Goal: Task Accomplishment & Management: Manage account settings

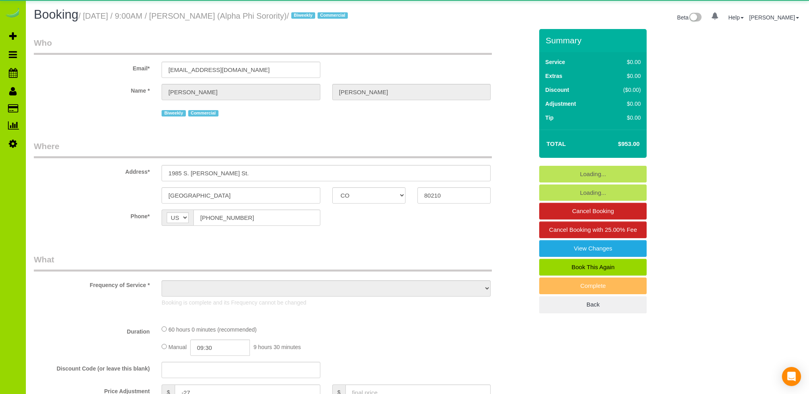
select select "CO"
select select "string:fspay"
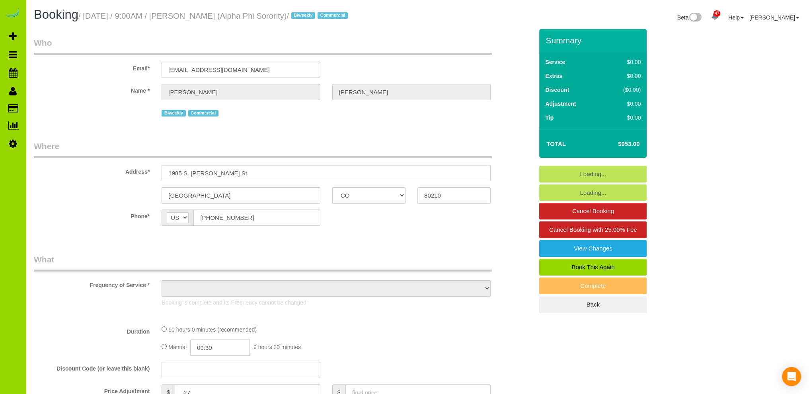
select select "object:932"
select select "spot1"
select select "number:1"
select select "number:21"
select select "object:1262"
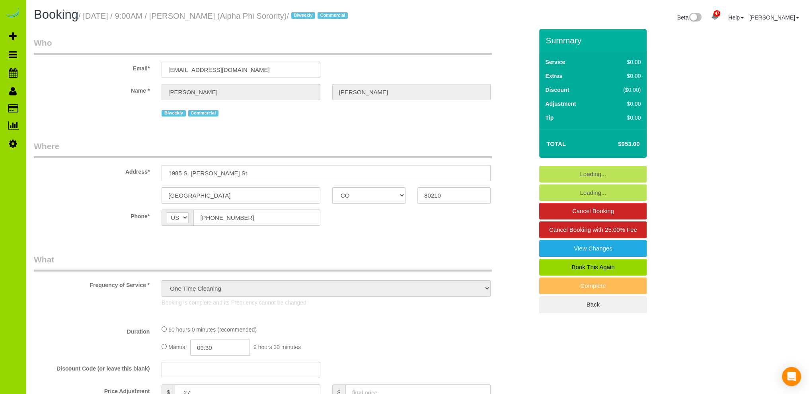
select select "3"
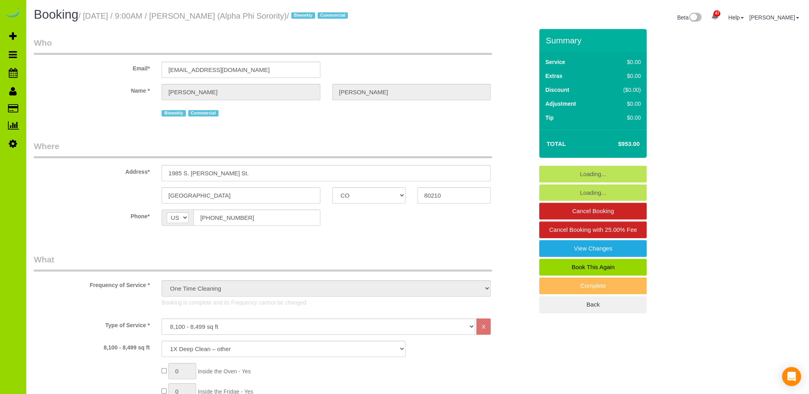
select select "spot6"
select select "3"
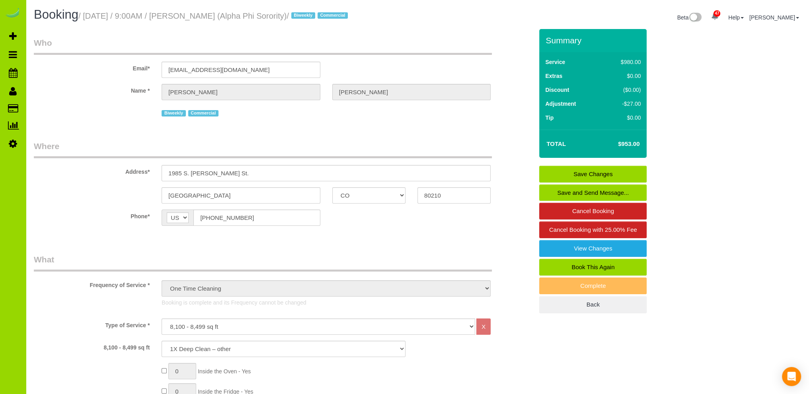
click at [602, 265] on link "Book This Again" at bounding box center [592, 267] width 107 height 17
select select "CO"
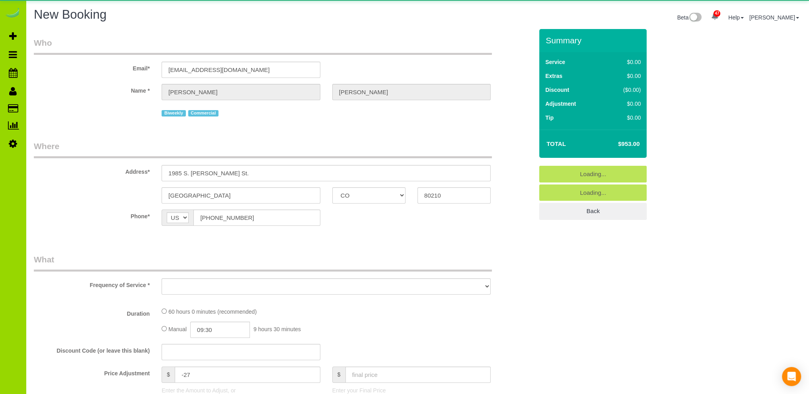
select select "object:1883"
select select "number:1"
select select "number:21"
select select "object:1951"
select select "3"
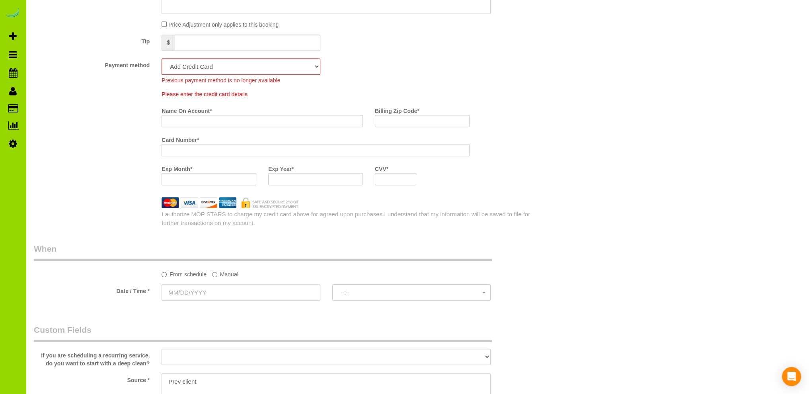
scroll to position [572, 0]
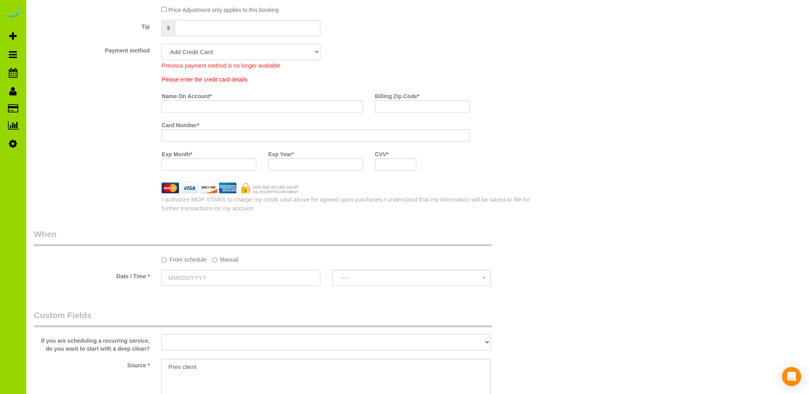
click at [292, 52] on select "Mastercard - 5771 - 01/2027 (Default) Add Credit Card ─────────────── Cash Chec…" at bounding box center [241, 52] width 158 height 16
select select "string:fspay-b452c7c5-a752-4635-b48c-b7a360c675a4"
click at [162, 44] on select "Mastercard - 5771 - 01/2027 (Default) Add Credit Card ─────────────── Cash Chec…" at bounding box center [241, 52] width 158 height 16
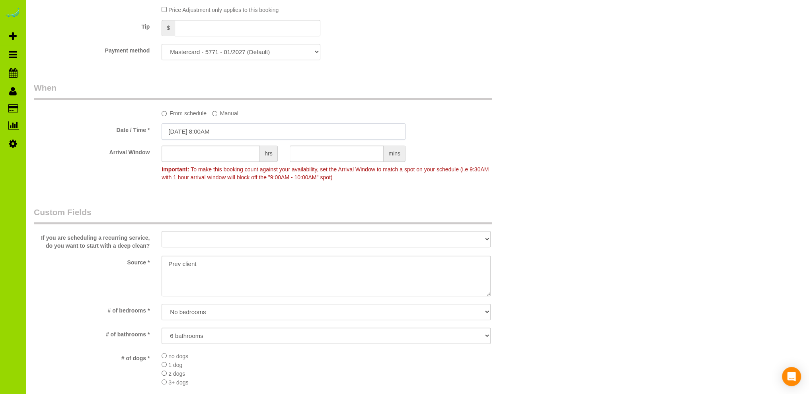
click at [208, 131] on input "09/22/2025 8:00AM" at bounding box center [284, 131] width 244 height 16
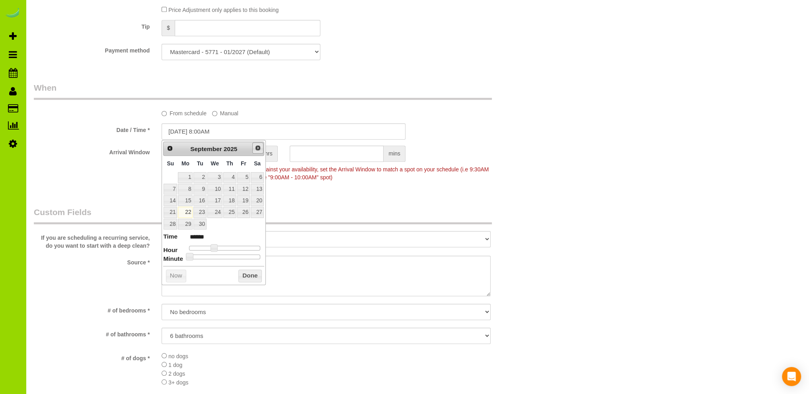
click at [259, 147] on span "Next" at bounding box center [258, 148] width 6 height 6
click at [201, 199] on link "14" at bounding box center [199, 200] width 13 height 11
type input "10/14/2025 9:00AM"
type input "******"
type input "10/14/2025 10:00AM"
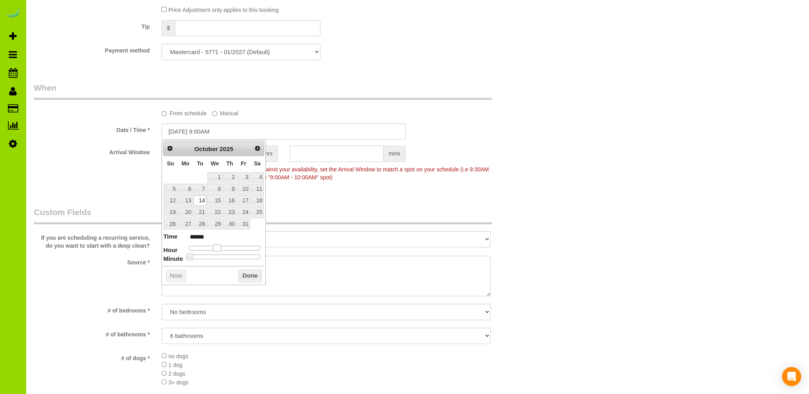
type input "*******"
type input "10/14/2025 9:00AM"
type input "******"
type input "10/14/2025 10:00AM"
type input "*******"
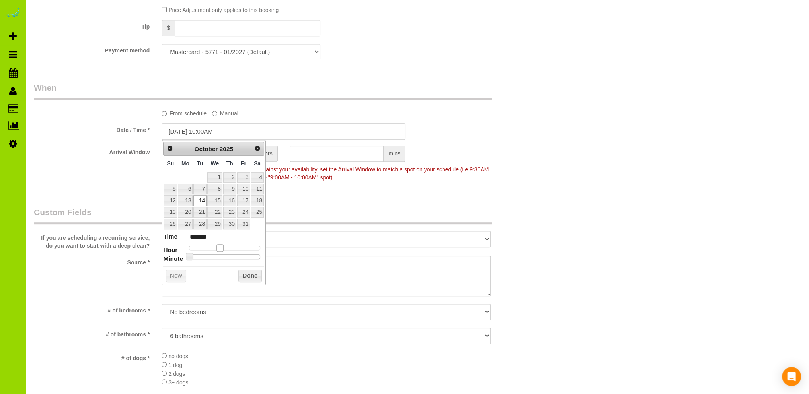
drag, startPoint x: 214, startPoint y: 244, endPoint x: 219, endPoint y: 244, distance: 5.2
click at [219, 244] on span at bounding box center [219, 247] width 7 height 7
click at [252, 273] on button "Done" at bounding box center [249, 276] width 23 height 13
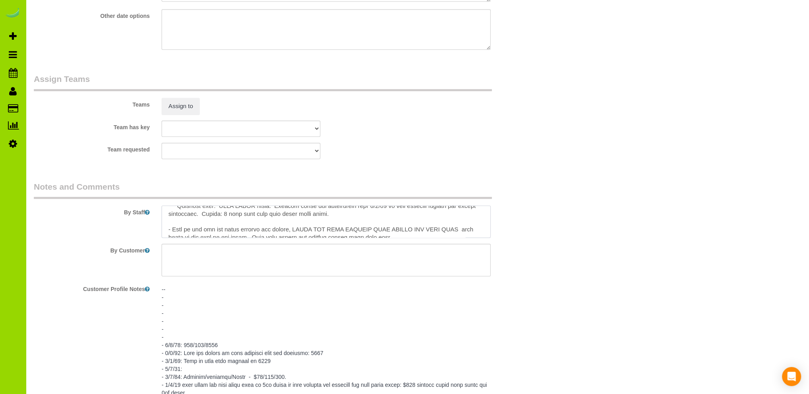
scroll to position [0, 0]
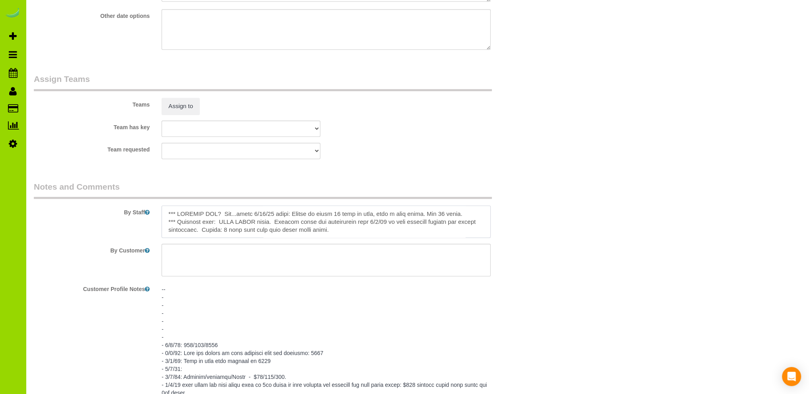
drag, startPoint x: 360, startPoint y: 230, endPoint x: 240, endPoint y: 215, distance: 120.3
click at [240, 215] on textarea at bounding box center [326, 222] width 329 height 33
click at [383, 216] on textarea at bounding box center [326, 222] width 329 height 33
click at [468, 224] on textarea at bounding box center [326, 222] width 329 height 33
type textarea "*** LAUNDRY DAY? Yes laundry but NOT cleaning today 10/14. Just getting laundry…"
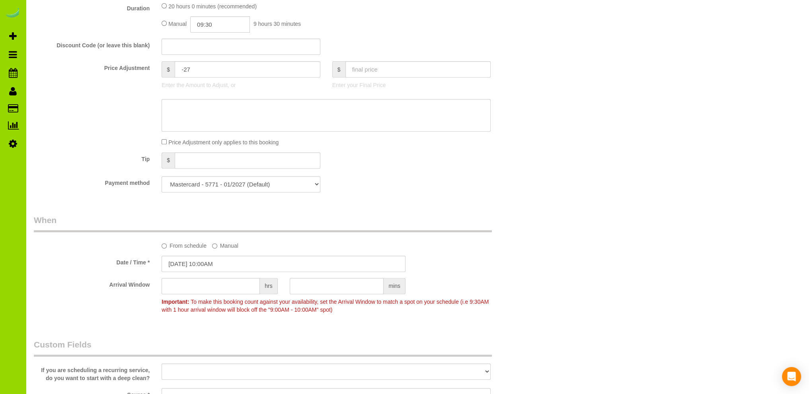
scroll to position [333, 0]
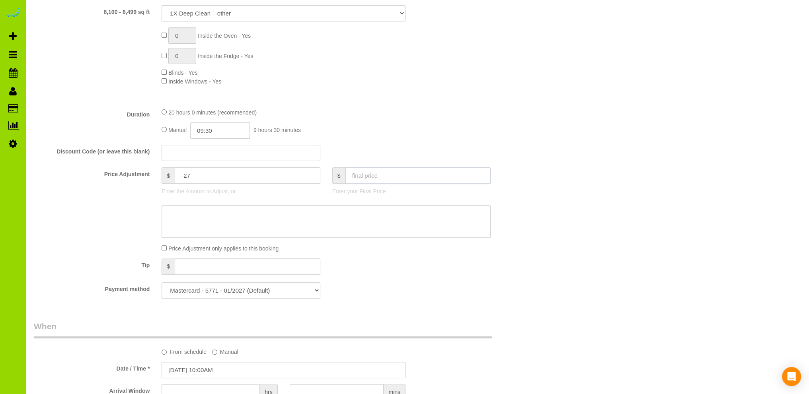
click at [361, 177] on input "text" at bounding box center [418, 176] width 146 height 16
type input "100"
type input "-880"
click at [359, 177] on input "text" at bounding box center [418, 176] width 146 height 16
type input "100"
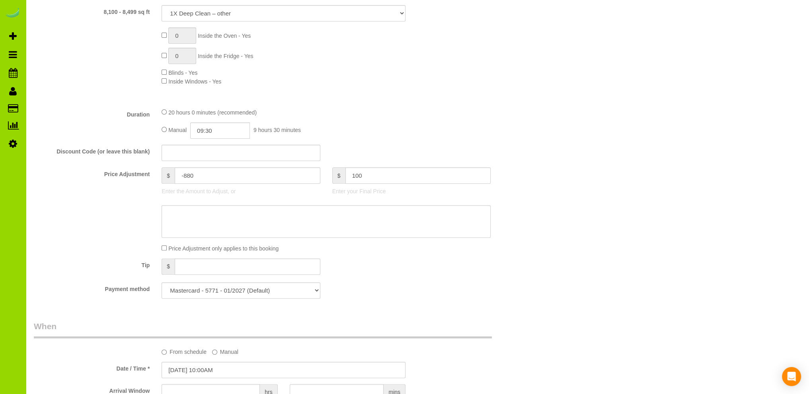
click at [412, 124] on div "Manual 09:30 9 hours 30 minutes" at bounding box center [326, 131] width 329 height 16
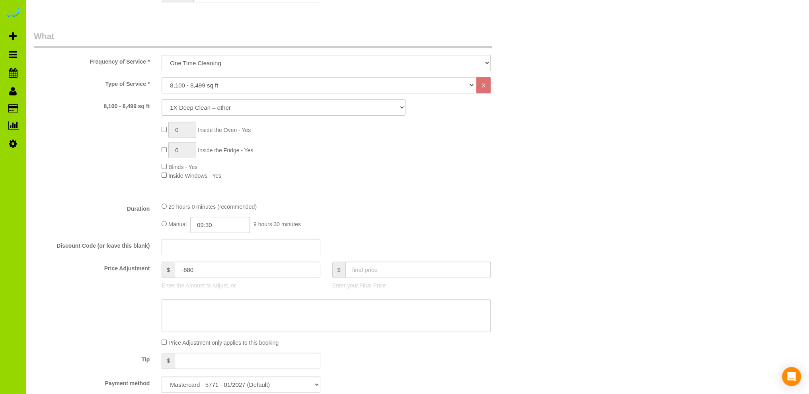
scroll to position [80, 0]
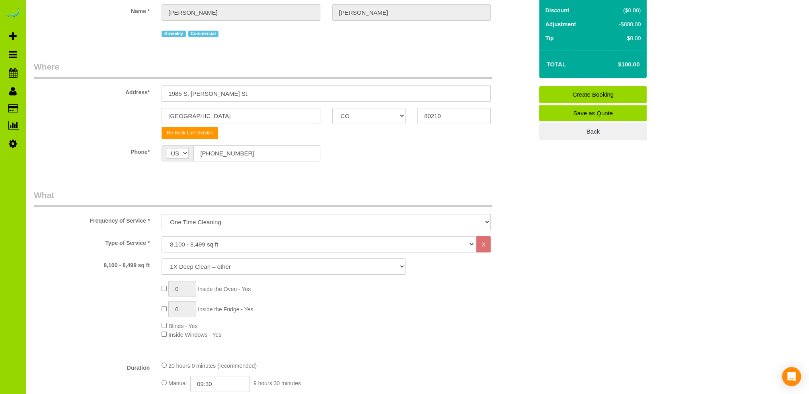
click at [572, 91] on link "Create Booking" at bounding box center [592, 94] width 107 height 17
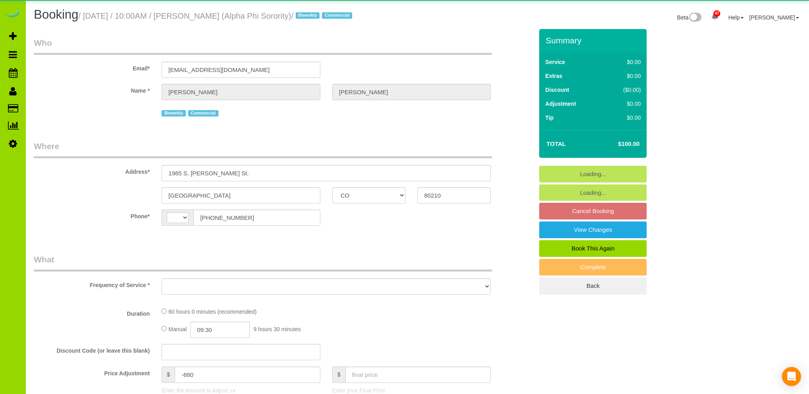
select select "CO"
select select "spot1"
select select "number:1"
select select "number:21"
select select "string:[GEOGRAPHIC_DATA]"
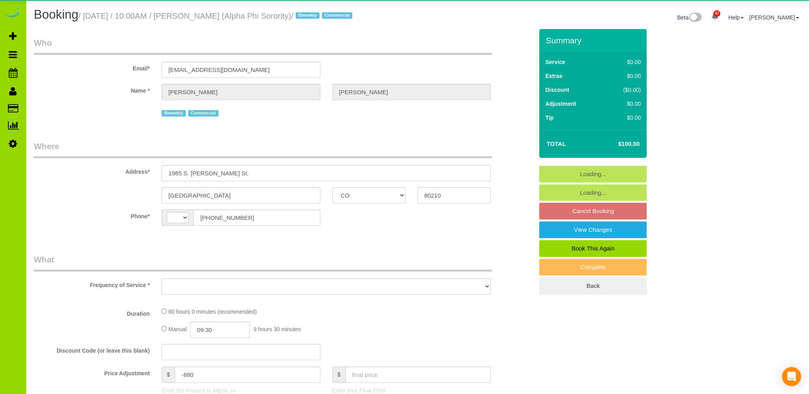
select select "object:1140"
select select "3"
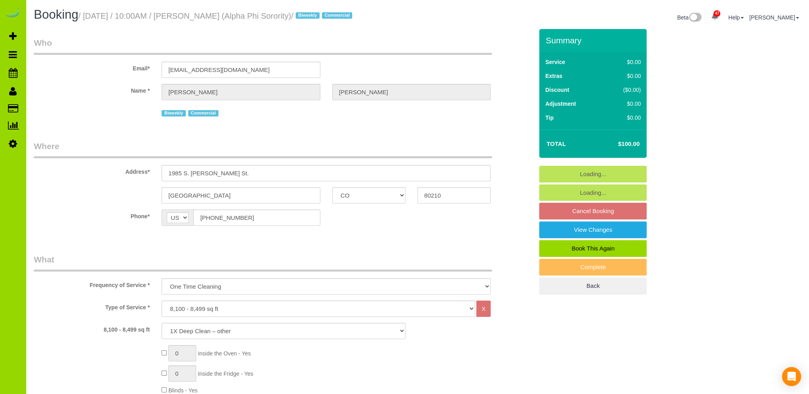
select select "object:1215"
select select "spot6"
select select "3"
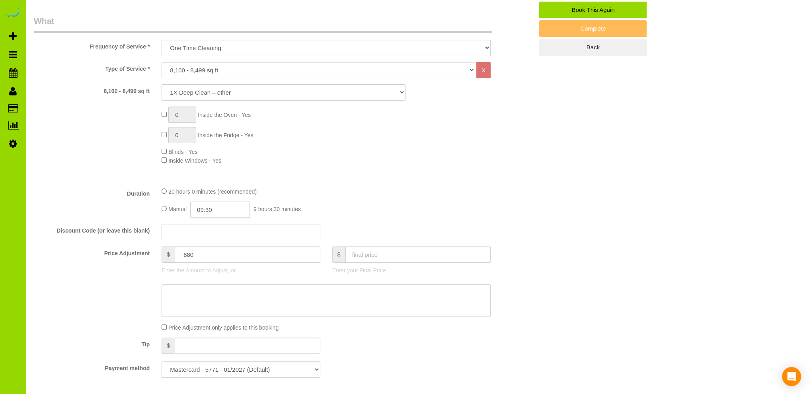
click at [210, 211] on input "09:30" at bounding box center [220, 210] width 60 height 16
type input "01:00"
click at [204, 243] on li "01:00" at bounding box center [211, 245] width 35 height 10
select select "spot11"
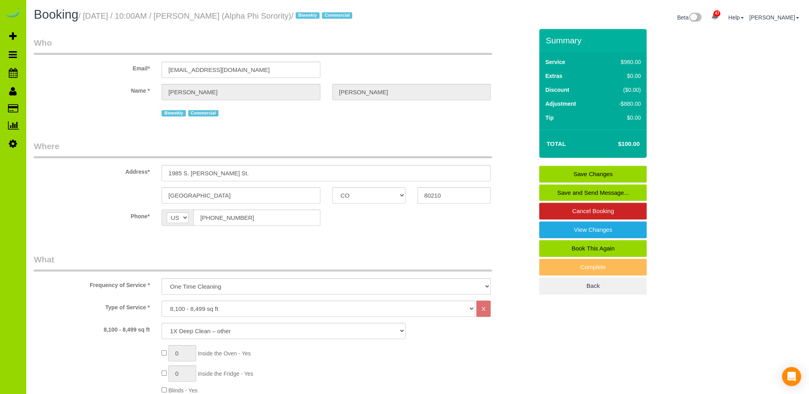
click at [568, 173] on link "Save Changes" at bounding box center [592, 174] width 107 height 17
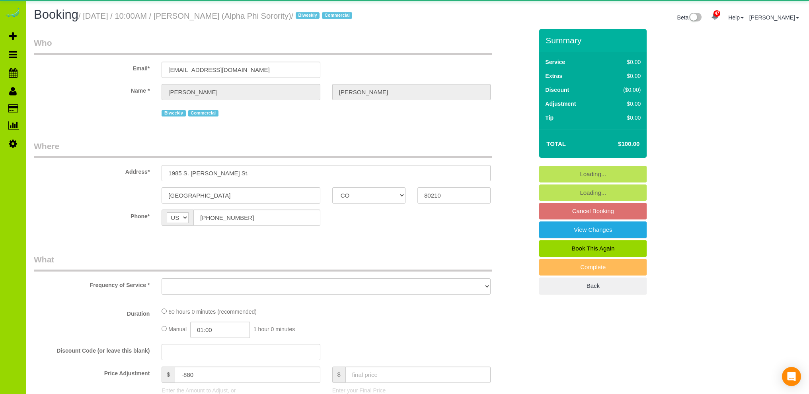
select select "CO"
select select "object:813"
select select "string:fspay-b452c7c5-a752-4635-b48c-b7a360c675a4"
select select "number:1"
select select "number:21"
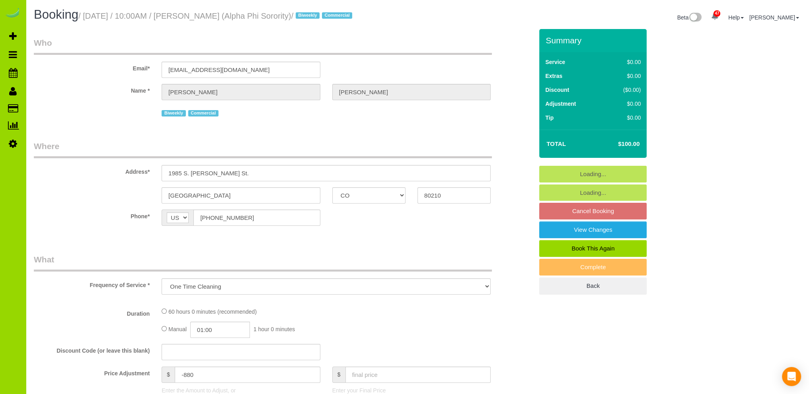
select select "3"
select select "spot1"
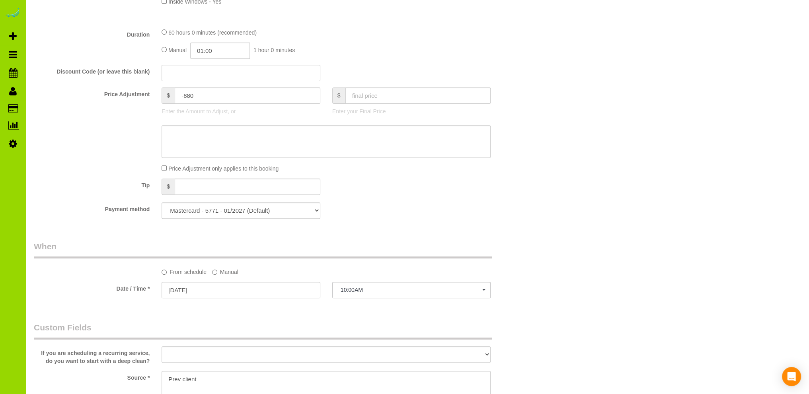
select select "3"
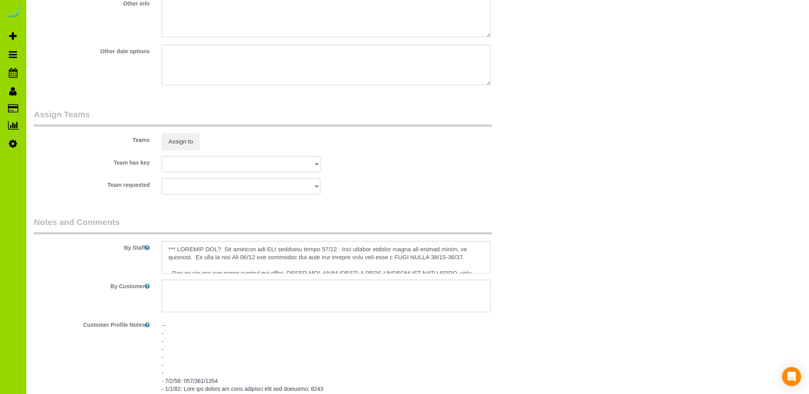
scroll to position [1114, 0]
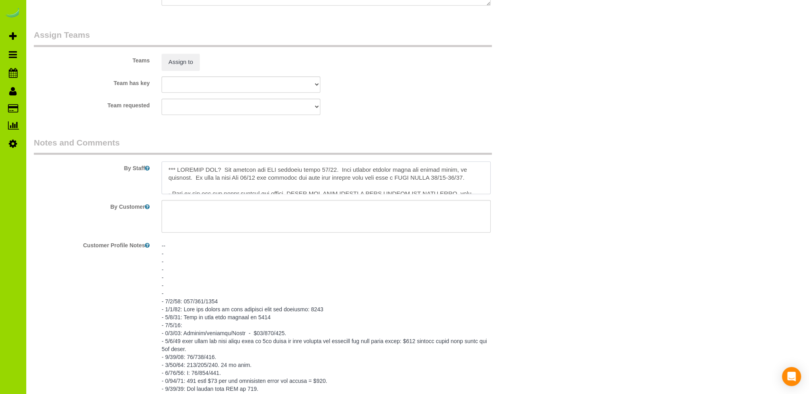
click at [337, 172] on textarea at bounding box center [326, 178] width 329 height 33
click at [266, 178] on textarea at bounding box center [326, 178] width 329 height 33
click at [447, 180] on textarea at bounding box center [326, 178] width 329 height 33
click at [247, 189] on textarea at bounding box center [326, 178] width 329 height 33
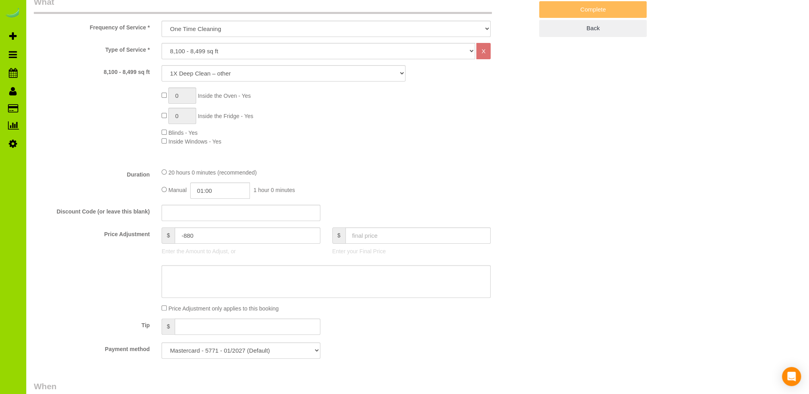
scroll to position [0, 0]
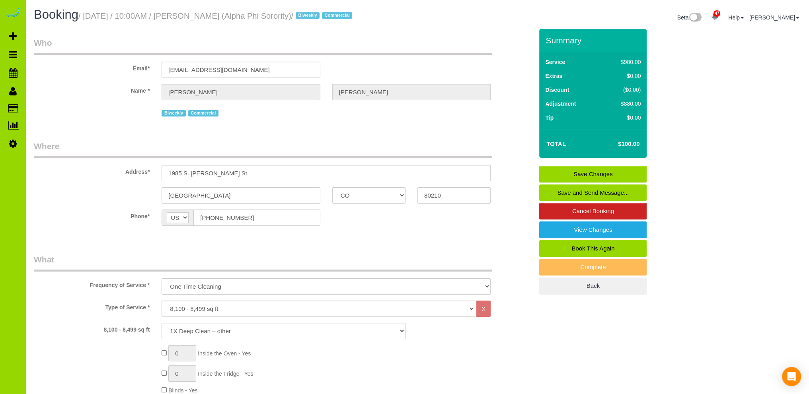
type textarea "*** LAUNDRY DAY? Yes laundry but NOT cleaning today 10/13. Just getting laundry…"
click at [584, 172] on link "Save Changes" at bounding box center [592, 174] width 107 height 17
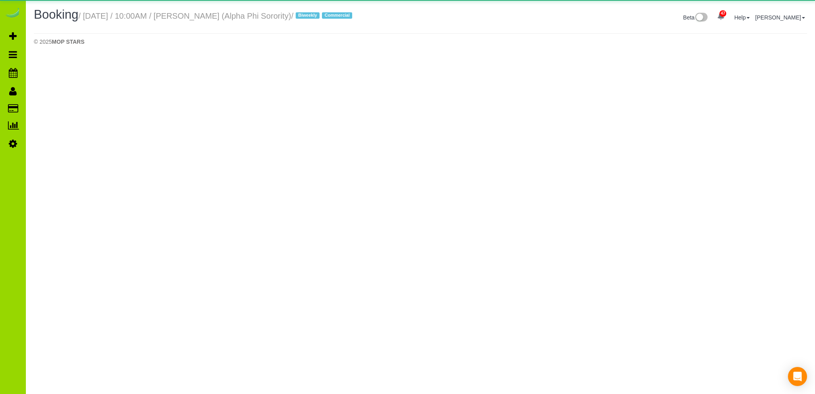
select select "CO"
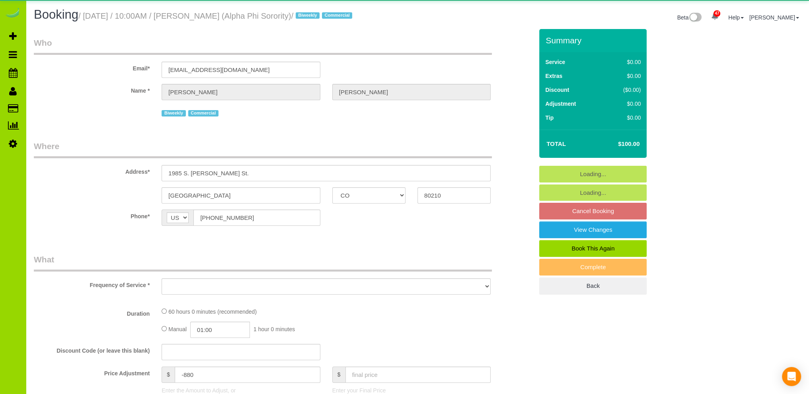
select select "object:2019"
select select "string:fspay-b452c7c5-a752-4635-b48c-b7a360c675a4"
select select "object:2425"
select select "3"
select select "spot6"
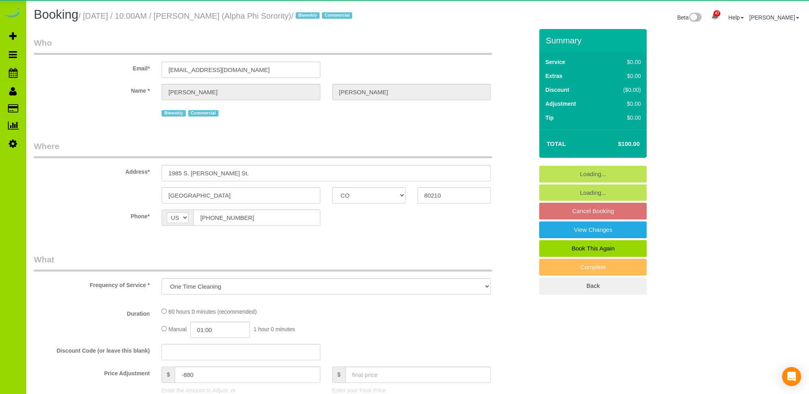
select select "number:1"
select select "number:21"
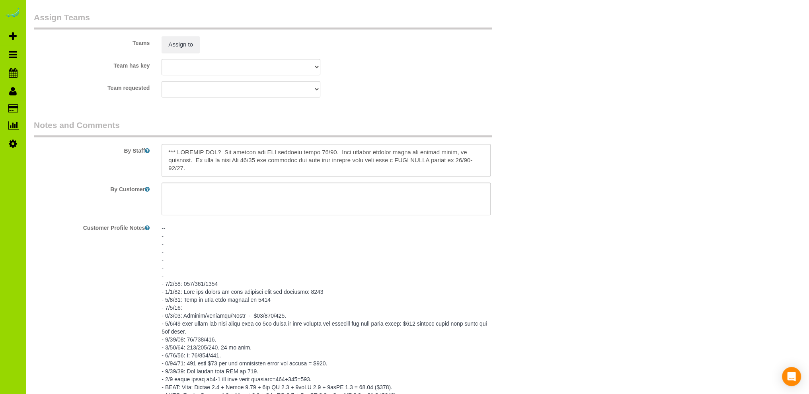
scroll to position [955, 0]
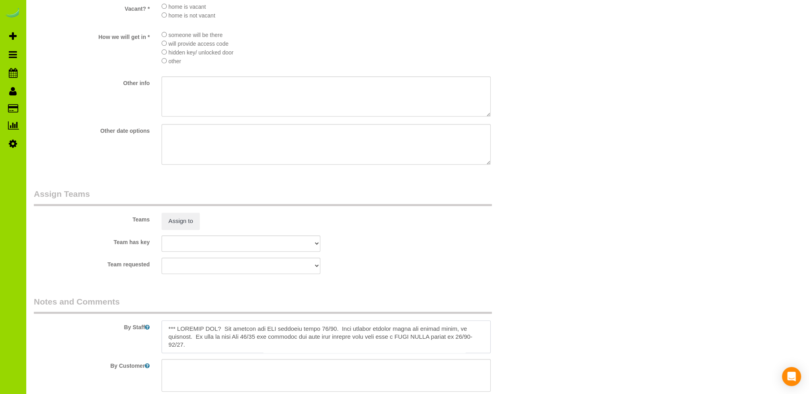
click at [457, 333] on textarea at bounding box center [326, 337] width 329 height 33
type textarea "*** LAUNDRY DAY? Yes laundry but NOT cleaning today 10/13. Just getting laundry…"
click at [558, 271] on div "Who Email* [EMAIL_ADDRESS][DOMAIN_NAME] Name * [PERSON_NAME] Biweekly Commercia…" at bounding box center [417, 210] width 767 height 2272
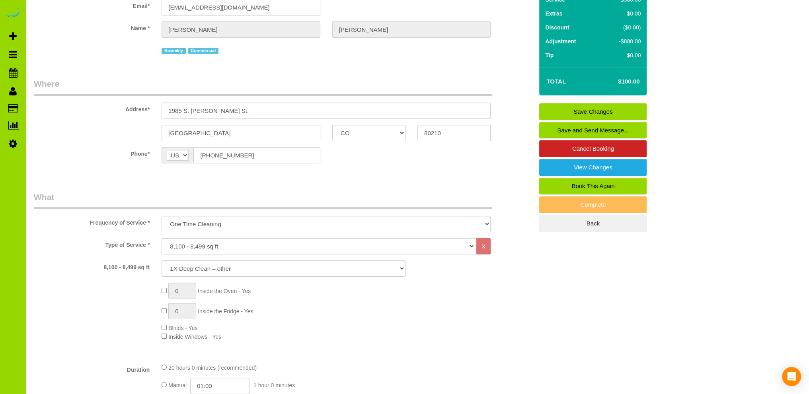
scroll to position [0, 0]
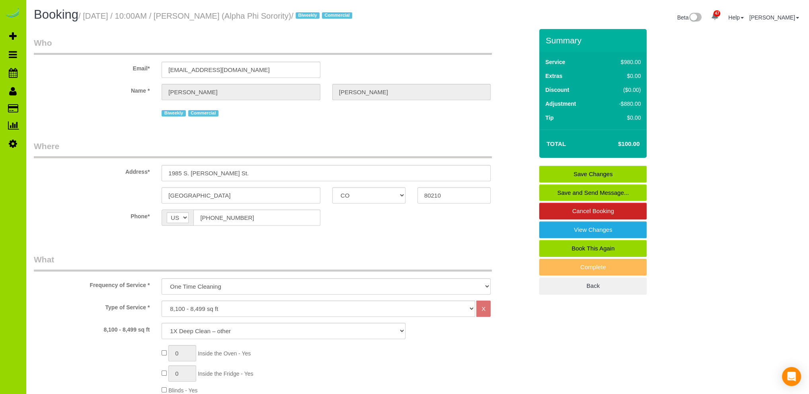
click at [592, 173] on link "Save Changes" at bounding box center [592, 174] width 107 height 17
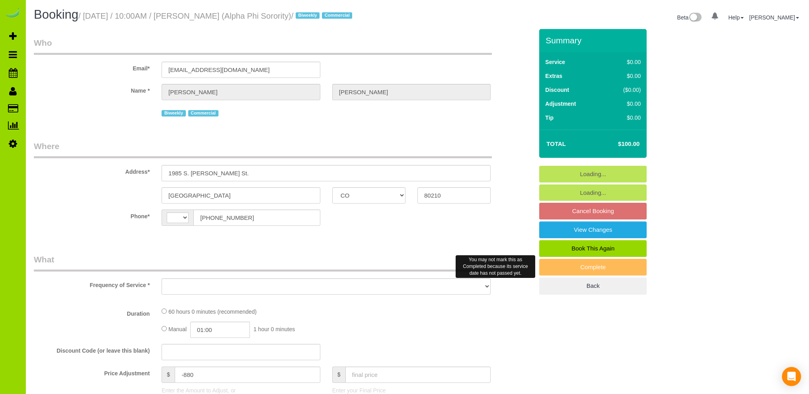
select select "CO"
select select "string:fspay-b452c7c5-a752-4635-b48c-b7a360c675a4"
select select "3"
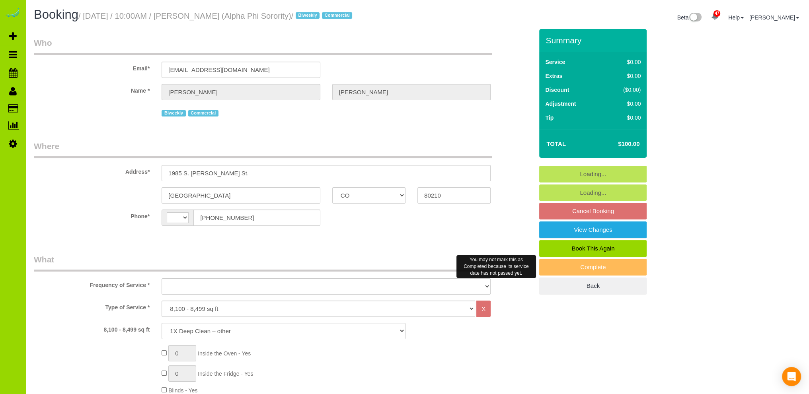
select select "string:[GEOGRAPHIC_DATA]"
select select "number:1"
select select "number:21"
select select "3"
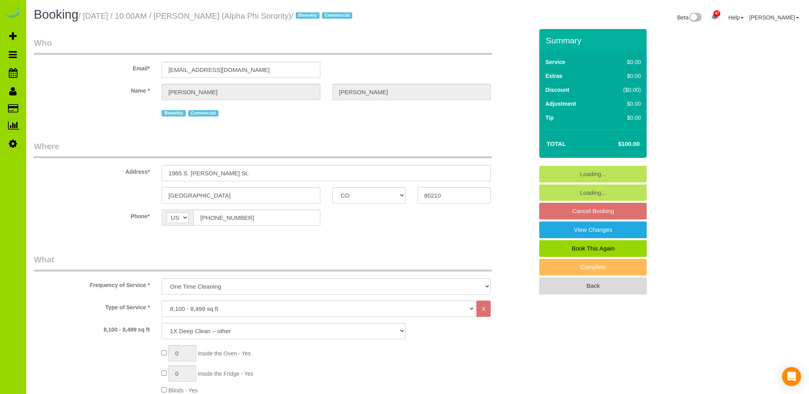
select select "object:1248"
select select "spot1"
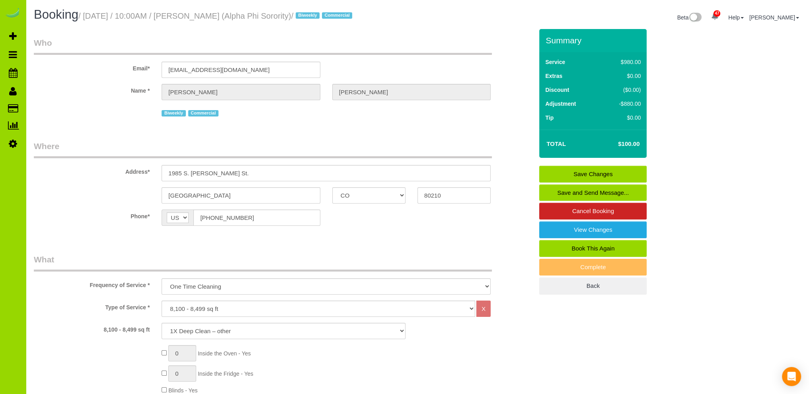
click at [573, 247] on link "Book This Again" at bounding box center [592, 248] width 107 height 17
select select "CO"
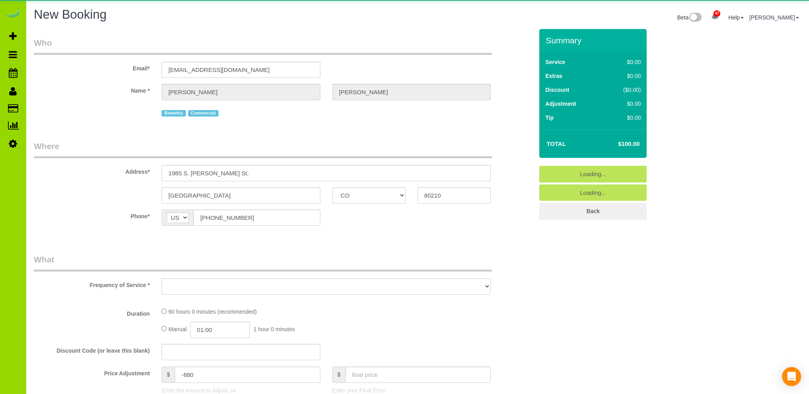
select select "object:1925"
select select "string:fspay-b452c7c5-a752-4635-b48c-b7a360c675a4"
select select "number:1"
select select "number:21"
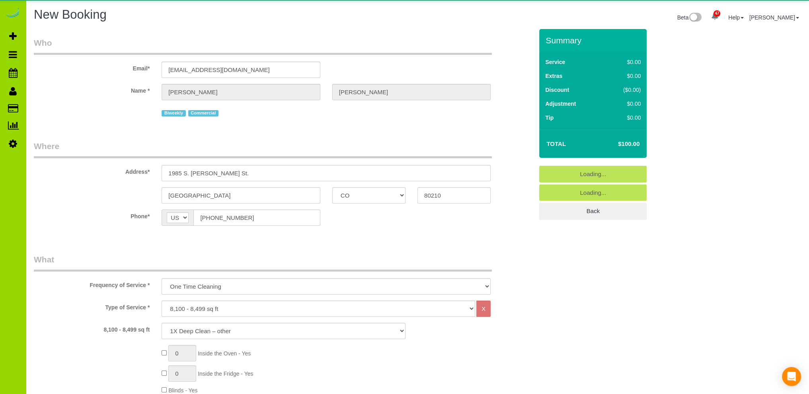
select select "object:2023"
select select "3"
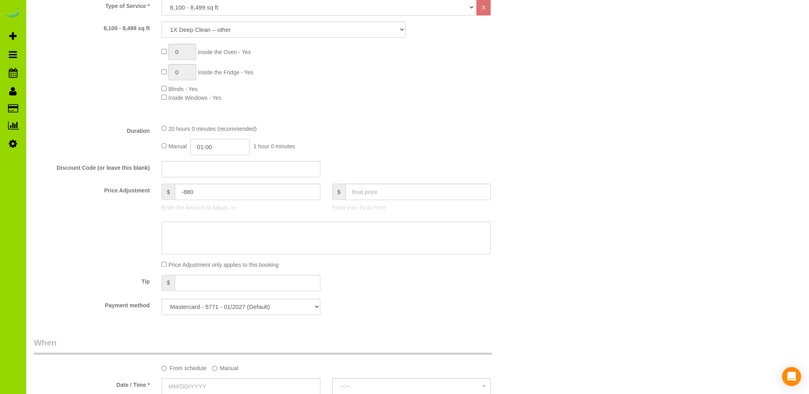
scroll to position [318, 0]
click at [388, 191] on input "text" at bounding box center [418, 190] width 146 height 16
type input "676.00"
click at [446, 131] on div "20 hours 0 minutes (recommended)" at bounding box center [326, 127] width 329 height 9
type input "-304"
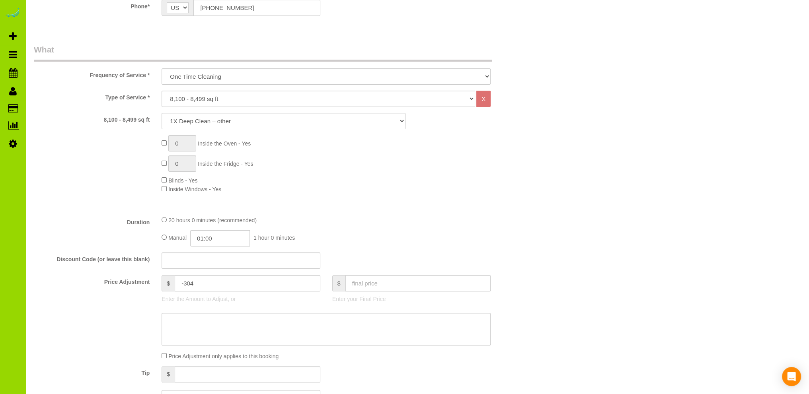
scroll to position [159, 0]
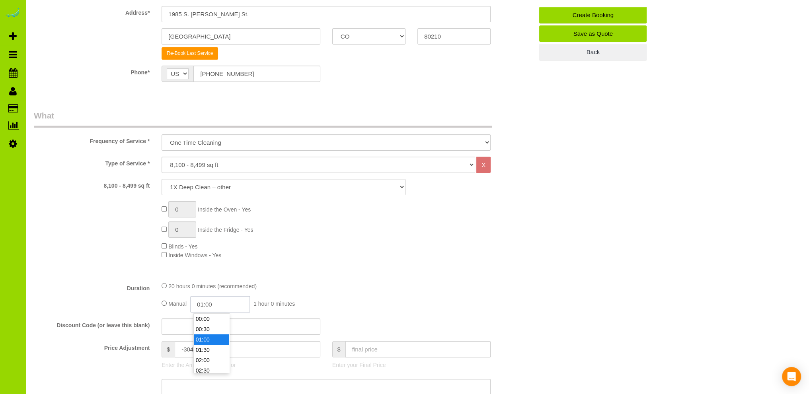
click at [211, 301] on input "01:00" at bounding box center [220, 304] width 60 height 16
type input "06:30"
click at [207, 342] on li "06:30" at bounding box center [211, 340] width 35 height 10
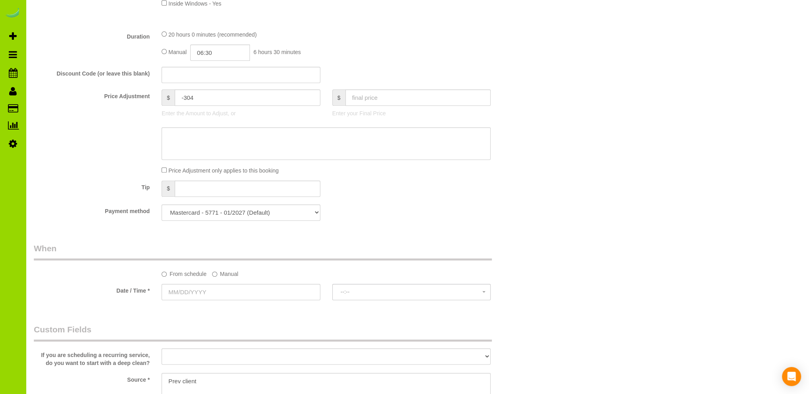
scroll to position [478, 0]
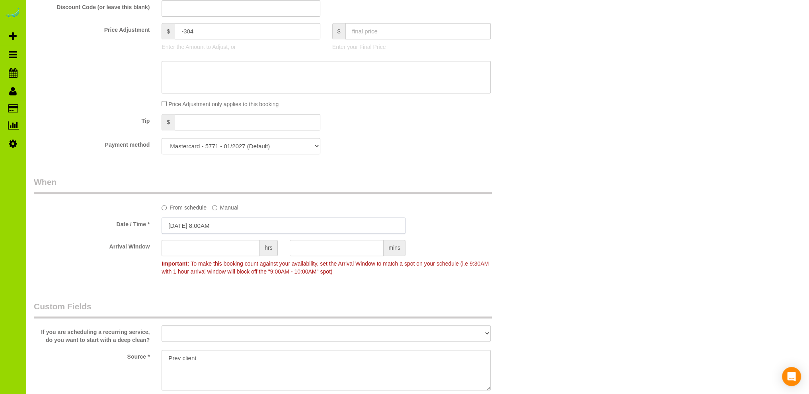
click at [214, 229] on input "[DATE] 8:00AM" at bounding box center [284, 226] width 244 height 16
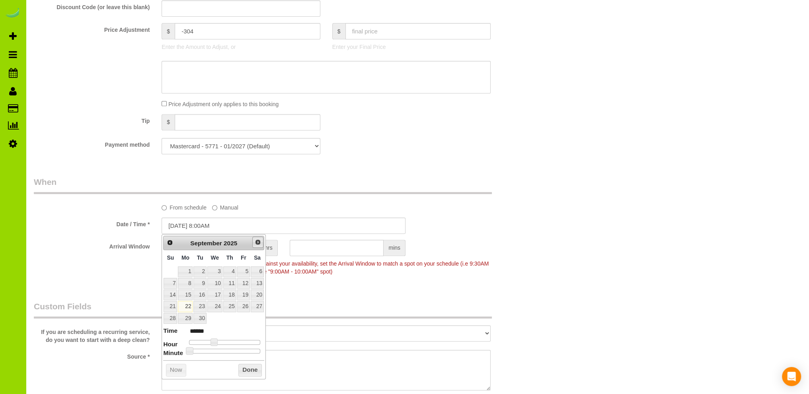
click at [257, 243] on span "Next" at bounding box center [258, 242] width 6 height 6
click at [218, 294] on link "15" at bounding box center [214, 295] width 15 height 11
type input "10/15/2025 9:00AM"
type input "******"
type input "10/15/2025 10:00AM"
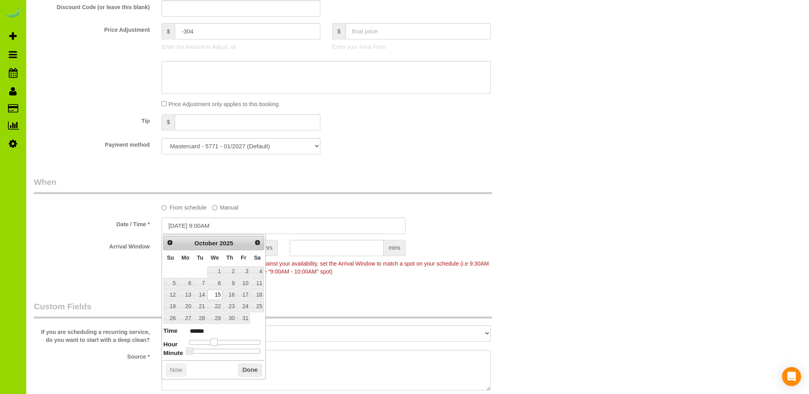
type input "*******"
type input "10/15/2025 9:00AM"
type input "******"
type input "10/15/2025 8:00AM"
type input "******"
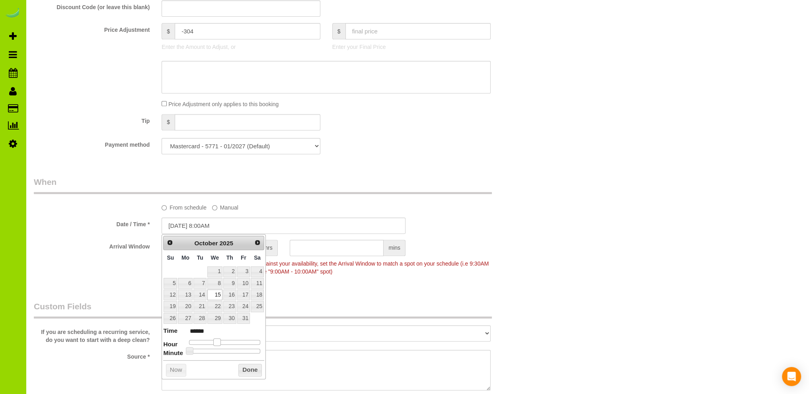
type input "10/15/2025 9:00AM"
type input "******"
click at [216, 339] on span at bounding box center [216, 342] width 7 height 7
click at [250, 368] on button "Done" at bounding box center [249, 370] width 23 height 13
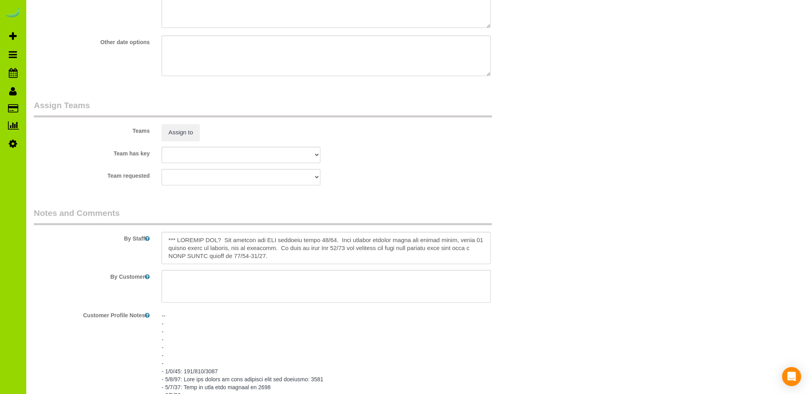
scroll to position [1114, 0]
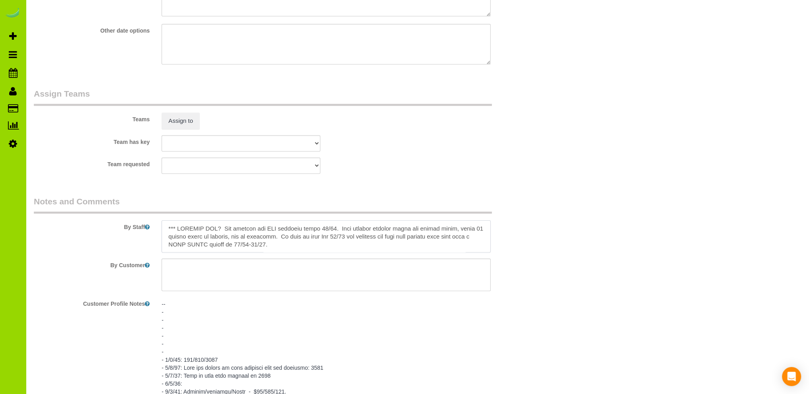
drag, startPoint x: 457, startPoint y: 238, endPoint x: 259, endPoint y: 230, distance: 197.9
click at [259, 230] on textarea at bounding box center [326, 236] width 329 height 33
click at [462, 231] on textarea at bounding box center [326, 236] width 329 height 33
click at [226, 230] on textarea at bounding box center [326, 236] width 329 height 33
drag, startPoint x: 233, startPoint y: 232, endPoint x: 281, endPoint y: 206, distance: 54.1
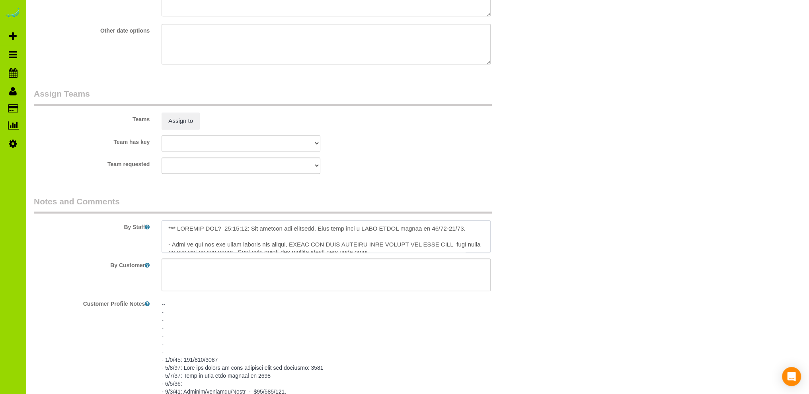
click at [235, 230] on textarea at bounding box center [326, 236] width 329 height 33
click at [243, 232] on textarea at bounding box center [326, 236] width 329 height 33
click at [463, 232] on textarea at bounding box center [326, 236] width 329 height 33
click at [477, 231] on textarea at bounding box center [326, 236] width 329 height 33
type textarea "*** LAUNDRY DAY? 10/15/25: Yes laundry and cleaning. They will have a FULL HOUS…"
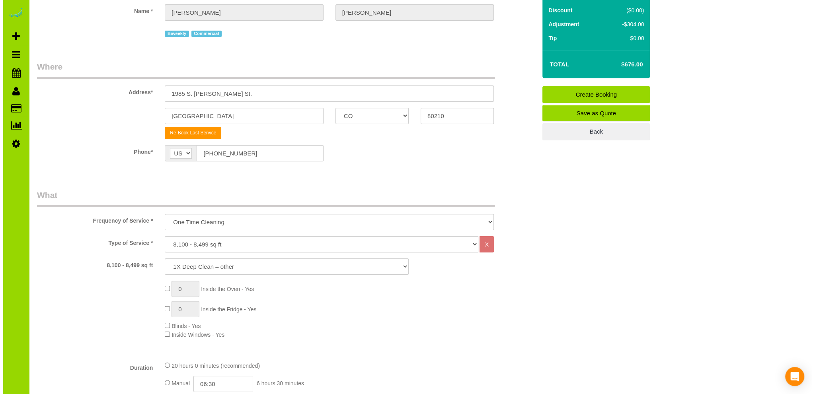
scroll to position [0, 0]
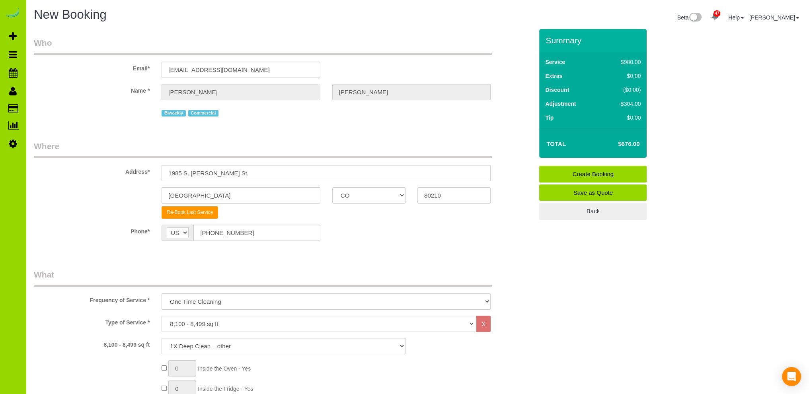
click at [570, 173] on link "Create Booking" at bounding box center [592, 174] width 107 height 17
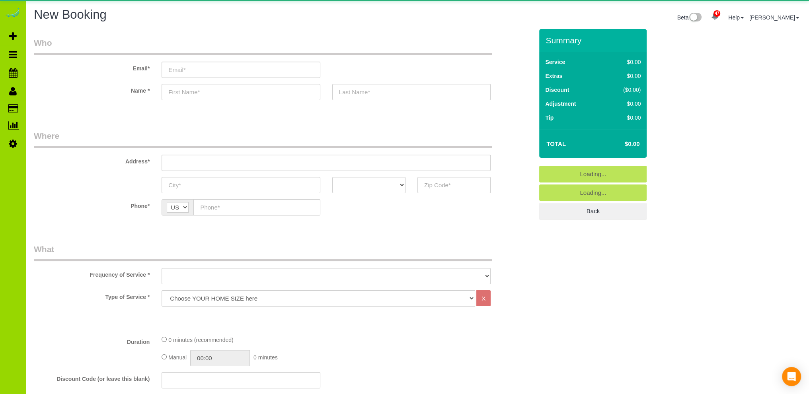
select select "object:2342"
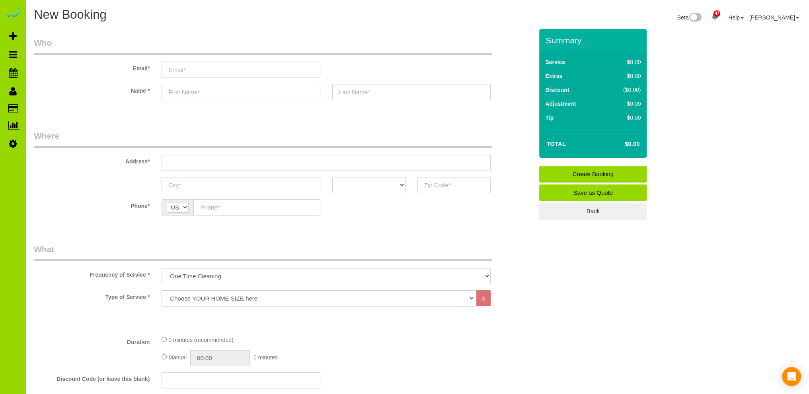
click at [185, 92] on input "text" at bounding box center [241, 92] width 158 height 16
type input "[PERSON_NAME]"
click at [397, 181] on select "AK AL AR AZ CA CO CT DC DE [GEOGRAPHIC_DATA] [GEOGRAPHIC_DATA] HI IA ID IL IN K…" at bounding box center [368, 185] width 73 height 16
select select "CO"
click at [332, 177] on select "AK AL AR AZ CA CO CT DC DE [GEOGRAPHIC_DATA] [GEOGRAPHIC_DATA] HI IA ID IL IN K…" at bounding box center [368, 185] width 73 height 16
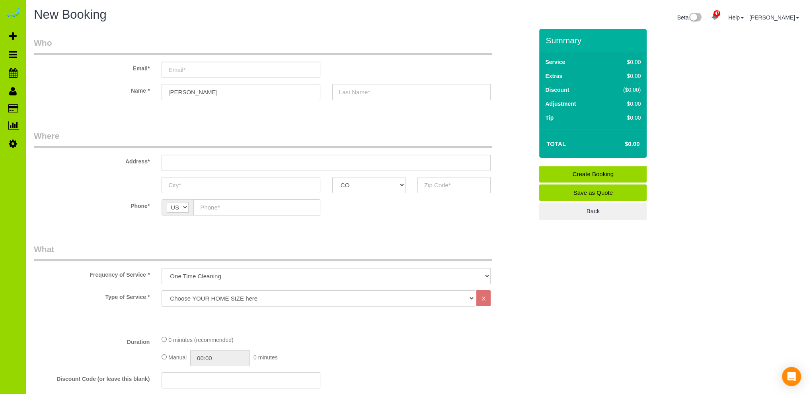
drag, startPoint x: 226, startPoint y: 275, endPoint x: 226, endPoint y: 281, distance: 5.6
click at [226, 275] on select "One Time Cleaning Weekly Cleaning Biweekly Cleaning Monthly Cleaning" at bounding box center [326, 276] width 329 height 16
click at [179, 164] on input "text" at bounding box center [326, 163] width 329 height 16
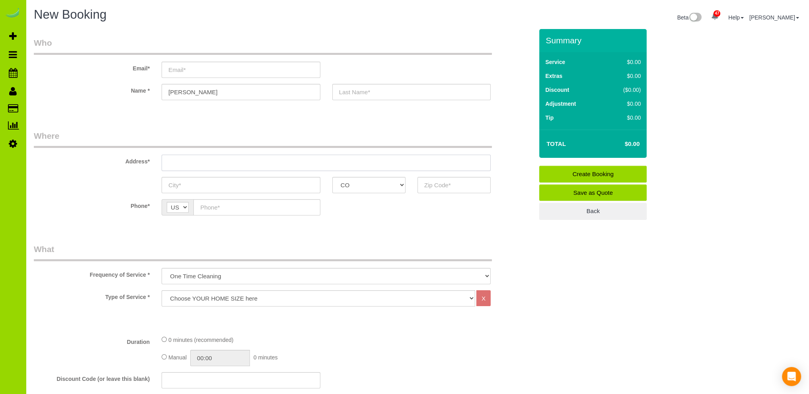
click at [185, 162] on input "text" at bounding box center [326, 163] width 329 height 16
type input "[STREET_ADDRESS]"
click at [191, 186] on input "text" at bounding box center [241, 185] width 158 height 16
type input "[GEOGRAPHIC_DATA]"
drag, startPoint x: 243, startPoint y: 161, endPoint x: 156, endPoint y: 162, distance: 87.1
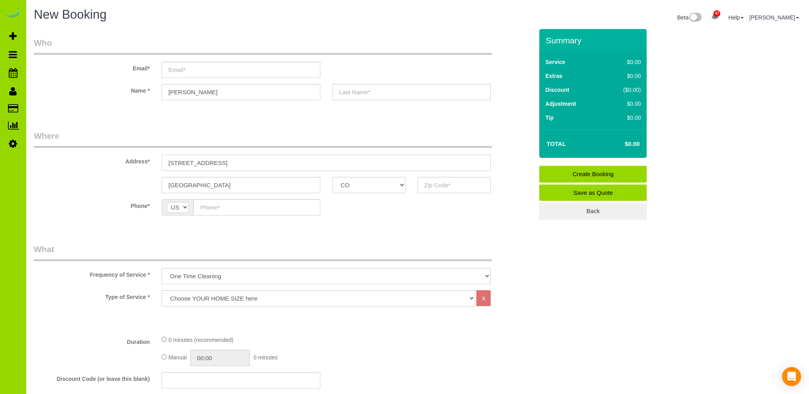
click at [156, 162] on div "[STREET_ADDRESS]" at bounding box center [326, 163] width 341 height 16
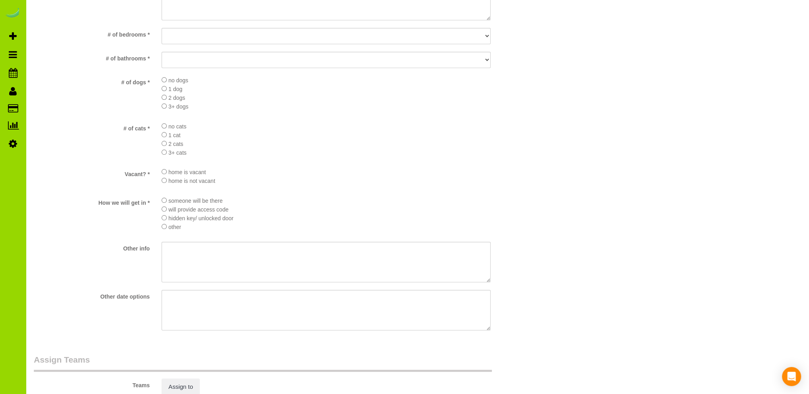
scroll to position [1037, 0]
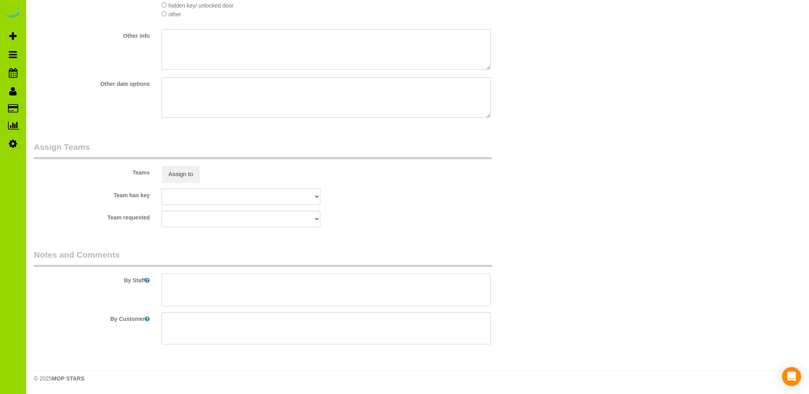
click at [246, 280] on textarea at bounding box center [326, 290] width 329 height 33
click at [250, 279] on textarea at bounding box center [326, 290] width 329 height 33
click at [189, 290] on textarea at bounding box center [326, 290] width 329 height 33
click at [201, 297] on textarea at bounding box center [326, 290] width 329 height 33
type textarea "above ground: 4b 3b Basement: 2b and 1b"
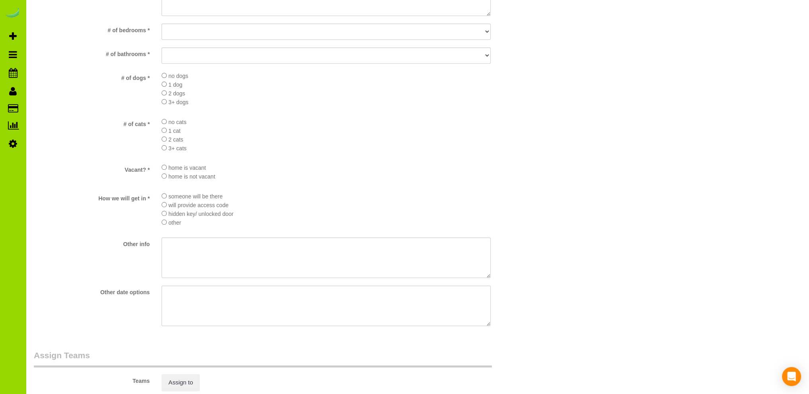
scroll to position [718, 0]
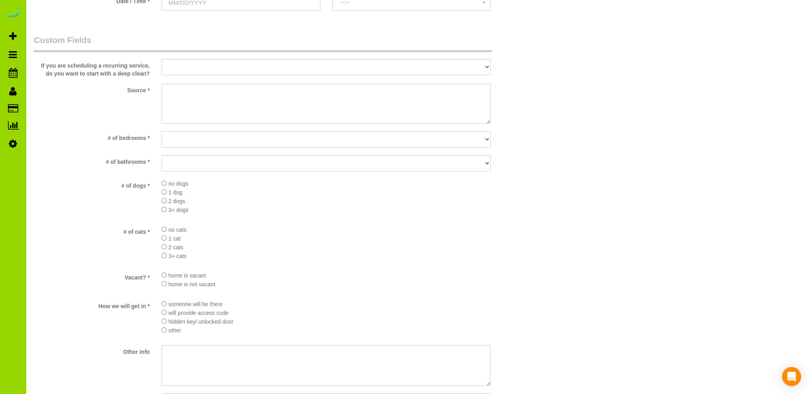
click at [221, 138] on select "No bedrooms 1 bedroom 2 bedrooms 3 bedrooms 4 bedrooms 5 bedrooms 6 bedrooms 7 …" at bounding box center [326, 139] width 329 height 16
select select "number:7"
click at [162, 131] on select "No bedrooms 1 bedroom 2 bedrooms 3 bedrooms 4 bedrooms 5 bedrooms 6 bedrooms 7 …" at bounding box center [326, 139] width 329 height 16
click at [182, 164] on select "No bathrooms 1 bathrooms 1.5 bathrooms 2 bathrooms 2.5 bathrooms 3 bathrooms 3.…" at bounding box center [326, 163] width 329 height 16
select select "number:17"
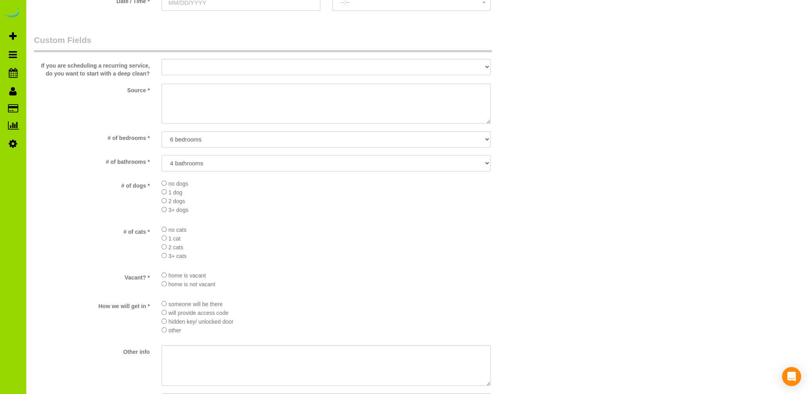
click at [162, 155] on select "No bathrooms 1 bathrooms 1.5 bathrooms 2 bathrooms 2.5 bathrooms 3 bathrooms 3.…" at bounding box center [326, 163] width 329 height 16
click at [221, 95] on textarea at bounding box center [326, 104] width 329 height 41
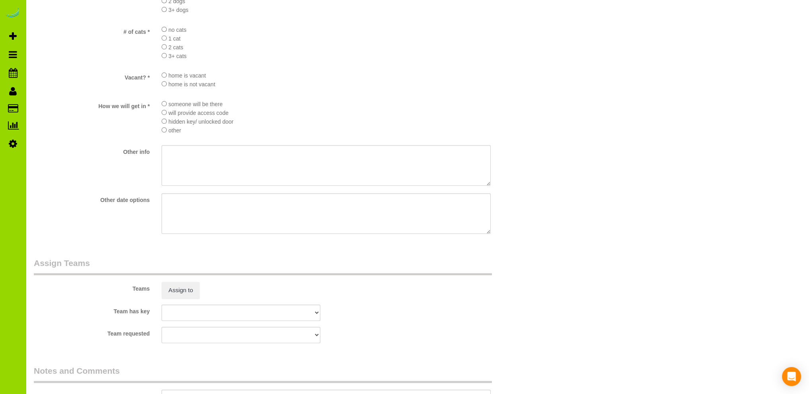
scroll to position [1037, 0]
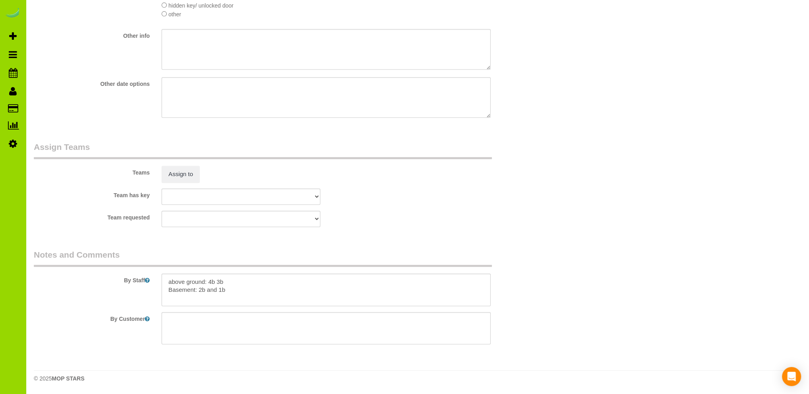
type textarea "Internet"
drag, startPoint x: 238, startPoint y: 281, endPoint x: 236, endPoint y: 277, distance: 4.3
click at [238, 280] on textarea at bounding box center [326, 290] width 329 height 33
click at [236, 277] on textarea at bounding box center [326, 290] width 329 height 33
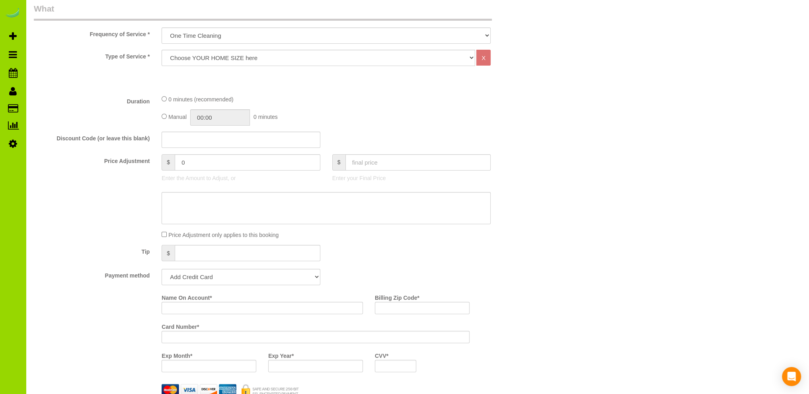
scroll to position [82, 0]
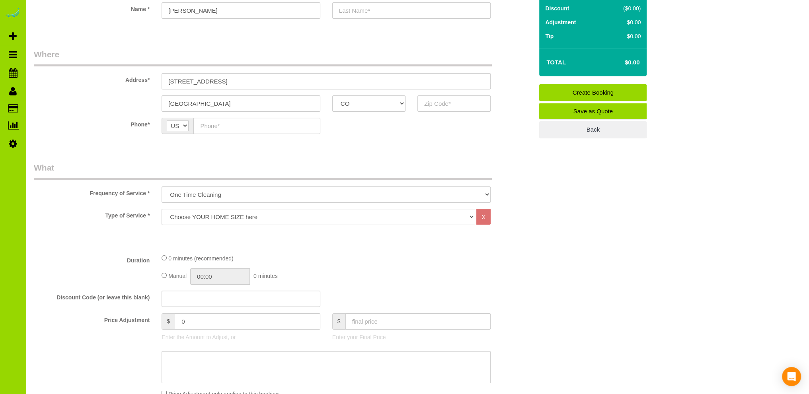
type textarea "- - Includes finished basement with 2bed 1 bath. above ground: 4b 3b Basement: …"
click at [209, 197] on select "One Time Cleaning Weekly Cleaning Biweekly Cleaning Monthly Cleaning" at bounding box center [326, 195] width 329 height 16
select select "object:2344"
click at [162, 187] on select "One Time Cleaning Weekly Cleaning Biweekly Cleaning Monthly Cleaning" at bounding box center [326, 195] width 329 height 16
click at [202, 214] on select "Choose YOUR HOME SIZE here Hourly Cleaning 1 - 999 square feet 1,000 - 1,299 sq…" at bounding box center [319, 217] width 314 height 16
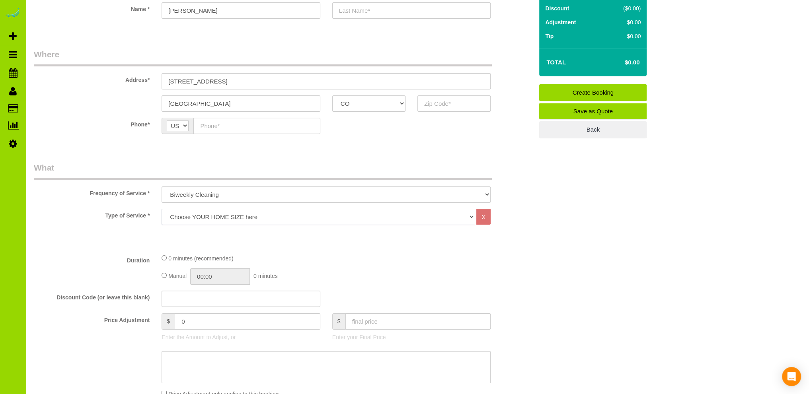
select select "44"
click at [162, 209] on select "Choose YOUR HOME SIZE here Hourly Cleaning 1 - 999 square feet 1,000 - 1,299 sq…" at bounding box center [319, 217] width 314 height 16
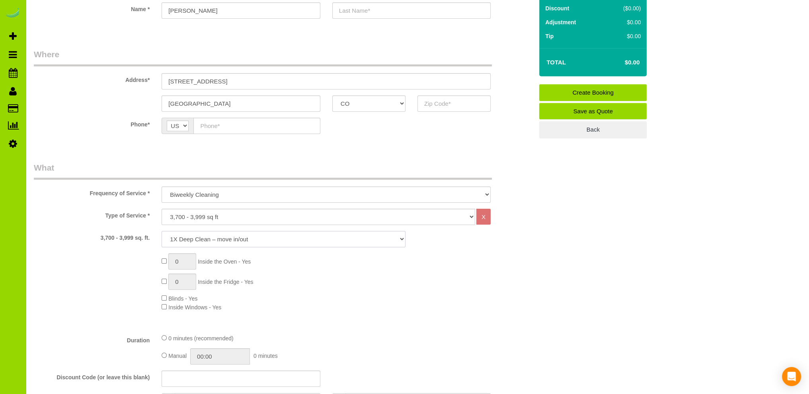
click at [219, 239] on select "1X Deep Clean – move in/out 1X Deep Clean – sale ready 1X Deep Clean – other 1X…" at bounding box center [284, 239] width 244 height 16
select select "6"
click at [162, 231] on select "1X Deep Clean – move in/out 1X Deep Clean – sale ready 1X Deep Clean – other 1X…" at bounding box center [284, 239] width 244 height 16
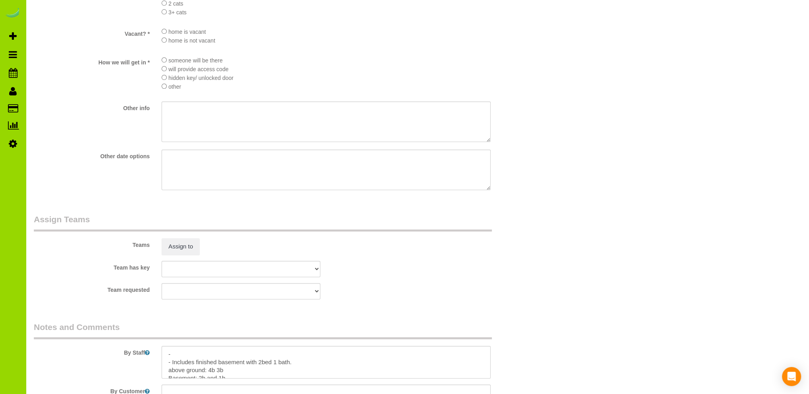
scroll to position [1117, 0]
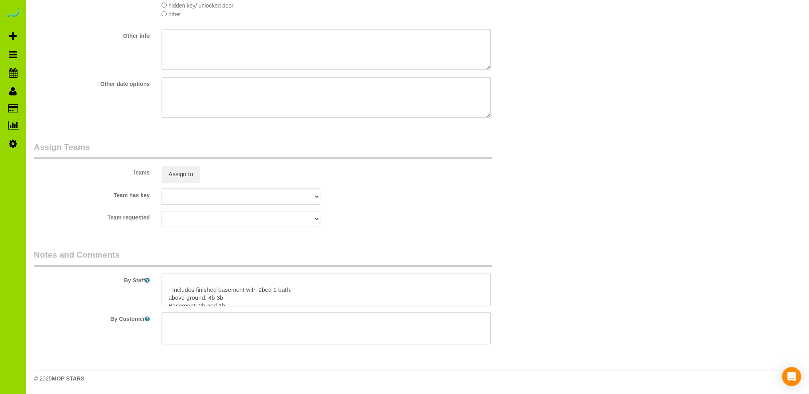
click at [299, 290] on textarea at bounding box center [326, 290] width 329 height 33
click at [297, 294] on textarea at bounding box center [326, 290] width 329 height 33
click at [413, 208] on sui-booking-teams "Teams Assign to Team has key ALBI ANA ANGEL DESI ELVIA FABIOLA FLOR HELEN JAVIE…" at bounding box center [283, 184] width 499 height 86
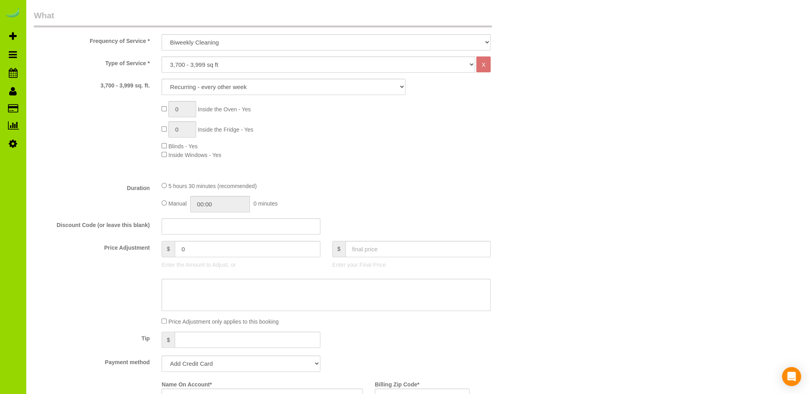
scroll to position [3, 0]
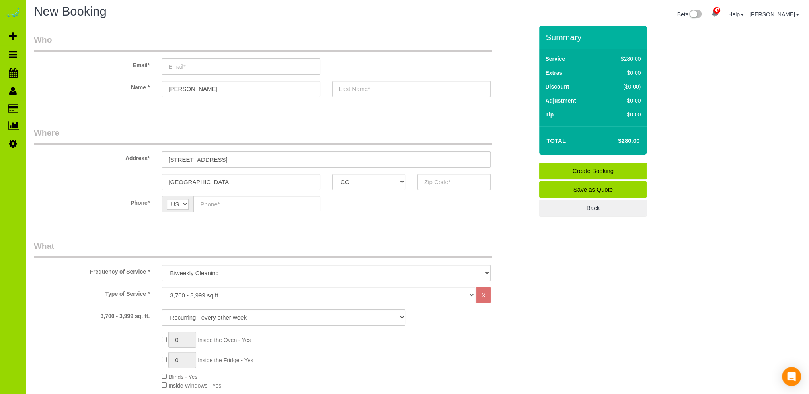
click at [299, 355] on div "0 Inside the Oven - Yes 0 Inside the Fridge - Yes Blinds - Yes Inside Windows -…" at bounding box center [348, 361] width 384 height 58
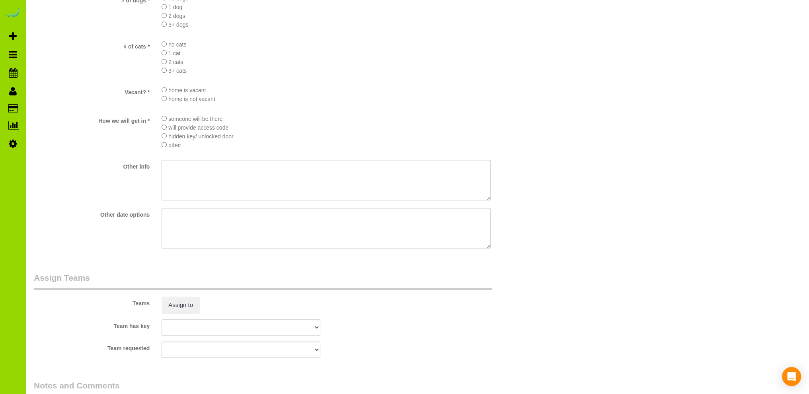
scroll to position [1117, 0]
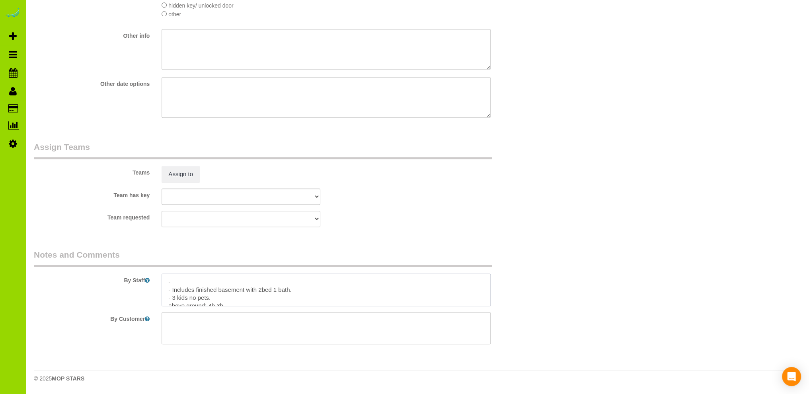
click at [189, 277] on textarea at bounding box center [326, 290] width 329 height 33
type textarea "- Est 7 hours. - Includes finished basement with 2bed 1 bath. - 3 kids no pets.…"
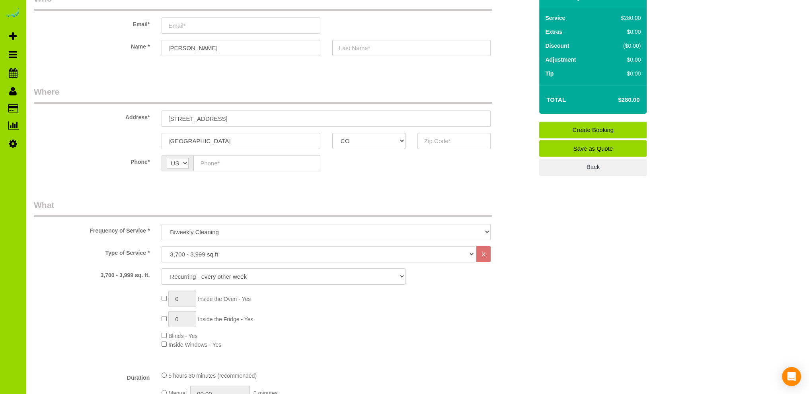
scroll to position [0, 0]
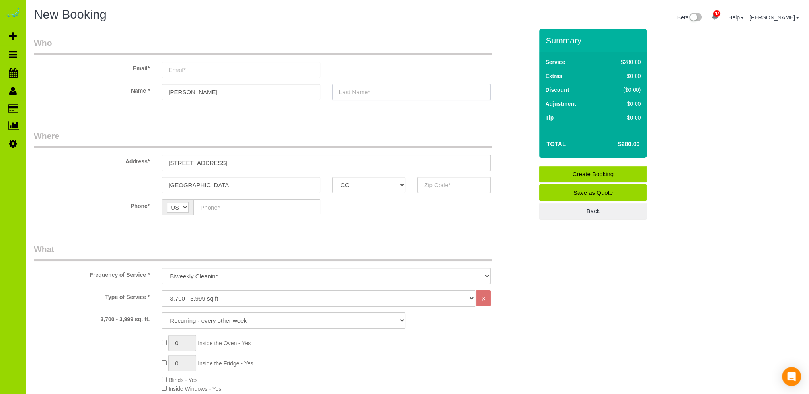
drag, startPoint x: 340, startPoint y: 90, endPoint x: 349, endPoint y: 76, distance: 17.1
click at [340, 88] on input "text" at bounding box center [411, 92] width 158 height 16
type input "[PERSON_NAME]"
click at [242, 130] on legend "Where" at bounding box center [263, 139] width 458 height 18
drag, startPoint x: 178, startPoint y: 70, endPoint x: 188, endPoint y: 57, distance: 16.2
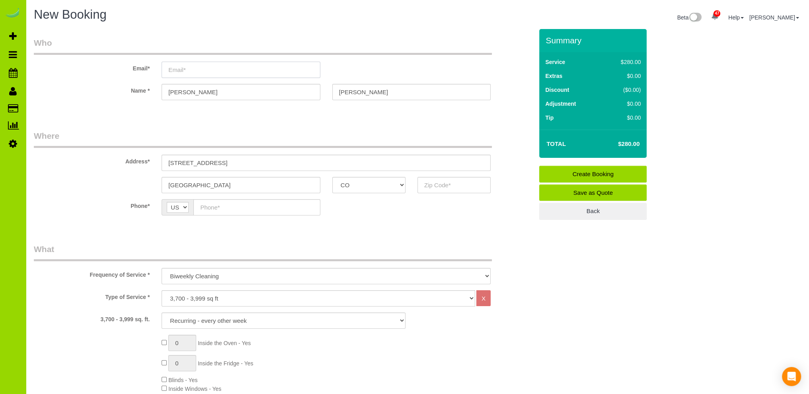
click at [179, 68] on input "email" at bounding box center [241, 70] width 158 height 16
type input "dianalnelson@yahoo.com"
click at [428, 184] on input "text" at bounding box center [453, 185] width 73 height 16
type input "80209"
click at [232, 209] on input "text" at bounding box center [256, 207] width 127 height 16
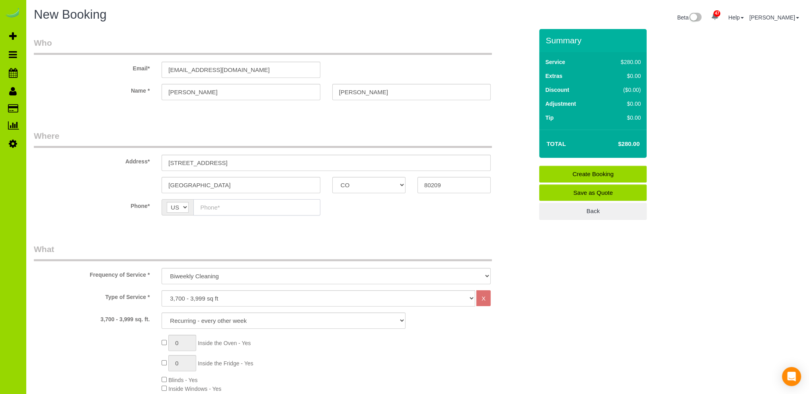
click at [223, 207] on input "text" at bounding box center [256, 207] width 127 height 16
type input "[PHONE_NUMBER]"
click at [344, 224] on fieldset "Where Address* 939 S. Milwaukee Way Denver AK AL AR AZ CA CO CT DC DE FL GA HI …" at bounding box center [283, 178] width 499 height 97
drag, startPoint x: 253, startPoint y: 69, endPoint x: 131, endPoint y: 66, distance: 123.0
click at [132, 66] on div "Email* dianalnelson@yahoo.com" at bounding box center [283, 57] width 511 height 41
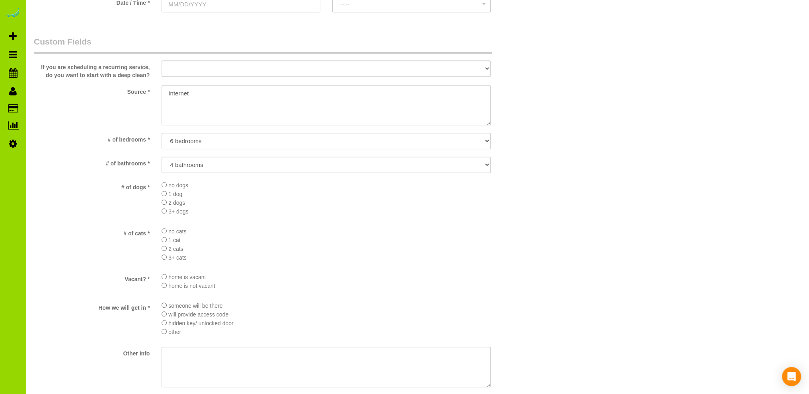
scroll to position [1117, 0]
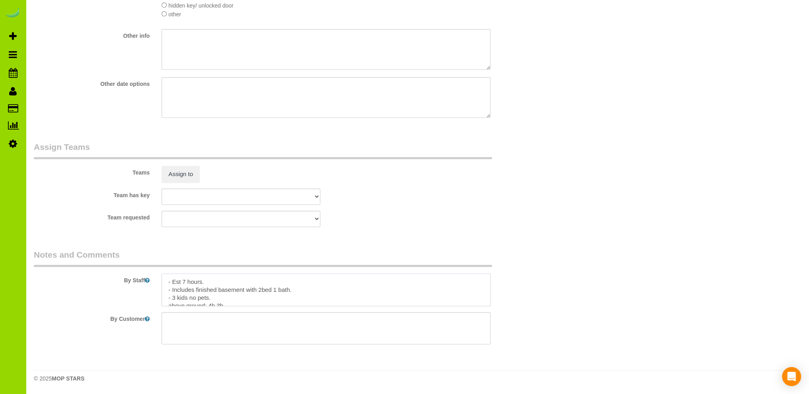
click at [234, 280] on textarea at bounding box center [326, 290] width 329 height 33
paste textarea "dianalnelson@yahoo.com"
click at [402, 202] on div "Team has key ALBI ANA ANGEL DESI ELVIA FABIOLA FLOR HELEN JAVIER MARIBEL SAVANN…" at bounding box center [283, 197] width 511 height 16
click at [325, 281] on textarea at bounding box center [326, 290] width 329 height 33
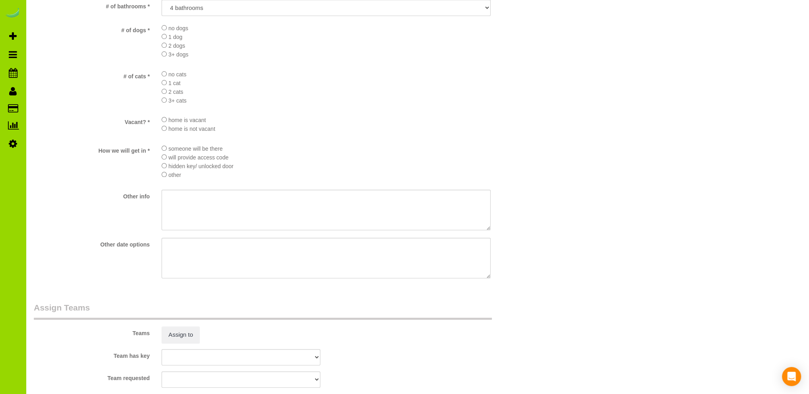
scroll to position [879, 0]
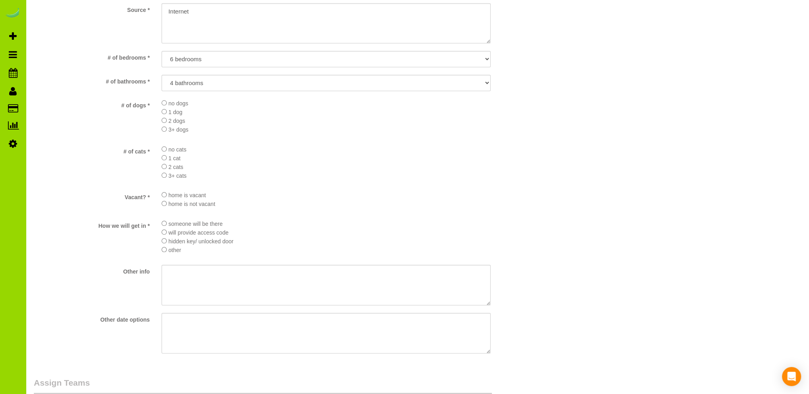
type textarea "- Est 7 hours. [EMAIL_ADDRESS][DOMAIN_NAME] Oven first time rotate - Includes f…"
click at [313, 159] on li "1 cat" at bounding box center [326, 158] width 329 height 9
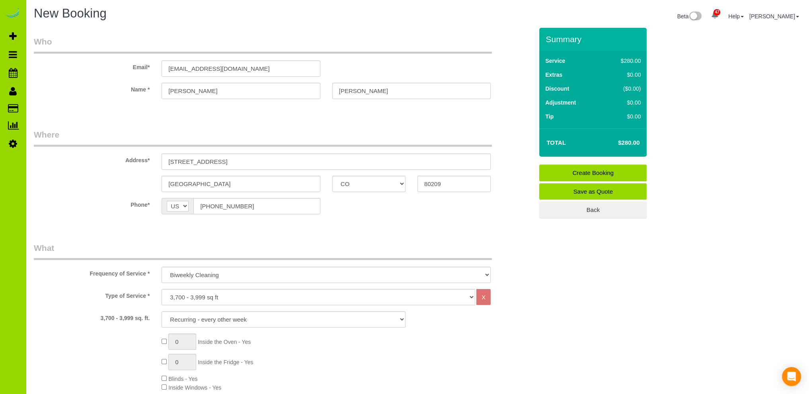
scroll to position [0, 0]
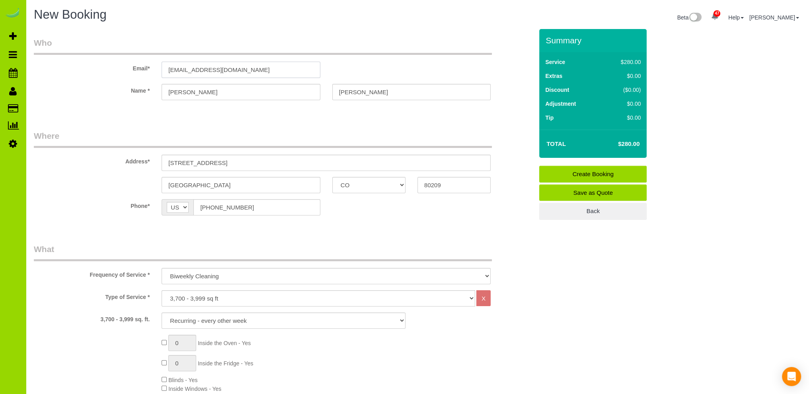
drag, startPoint x: 252, startPoint y: 72, endPoint x: 151, endPoint y: 62, distance: 101.2
click at [151, 62] on div "Email* dianalnelson@yahoo.com" at bounding box center [283, 57] width 511 height 41
click at [212, 244] on legend "What" at bounding box center [263, 253] width 458 height 18
drag, startPoint x: 246, startPoint y: 70, endPoint x: 113, endPoint y: 66, distance: 133.3
click at [113, 66] on div "Email* dianalnelson@yahoo.com" at bounding box center [283, 57] width 511 height 41
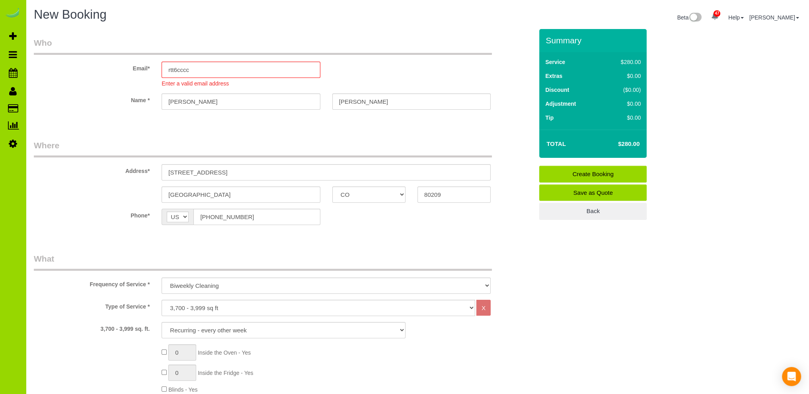
drag, startPoint x: 231, startPoint y: 120, endPoint x: 230, endPoint y: 92, distance: 28.3
click at [231, 116] on fieldset "Who Email* rtt6cccc Enter a valid email address Name * Diana Nelson" at bounding box center [283, 80] width 499 height 87
drag, startPoint x: 208, startPoint y: 64, endPoint x: 208, endPoint y: 68, distance: 4.0
click at [208, 65] on input "rtt6cccc" at bounding box center [241, 70] width 158 height 16
type input "[EMAIL_ADDRESS][DOMAIN_NAME]"
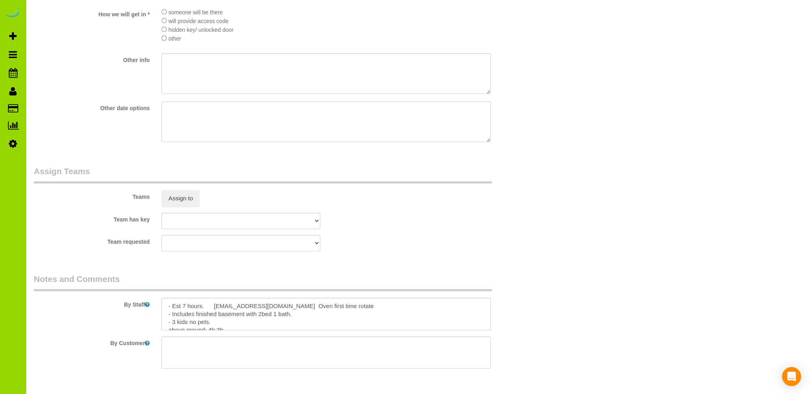
scroll to position [1117, 0]
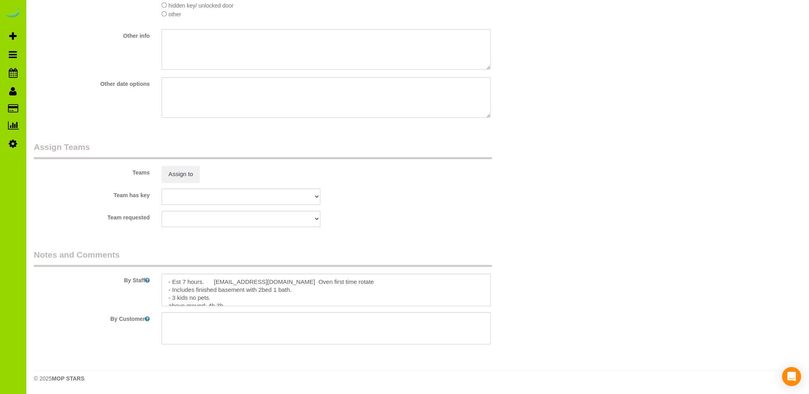
drag, startPoint x: 404, startPoint y: 228, endPoint x: 397, endPoint y: 219, distance: 11.1
click at [401, 224] on fieldset "Assign Teams Teams Assign to Team has key ALBI ANA ANGEL DESI ELVIA FABIOLA FLO…" at bounding box center [283, 187] width 499 height 92
click at [397, 219] on div "Team requested ALBI ANA ANGEL DESI ELVIA FABIOLA FLOR HELEN JAVIER MARIBEL SAVA…" at bounding box center [283, 219] width 511 height 16
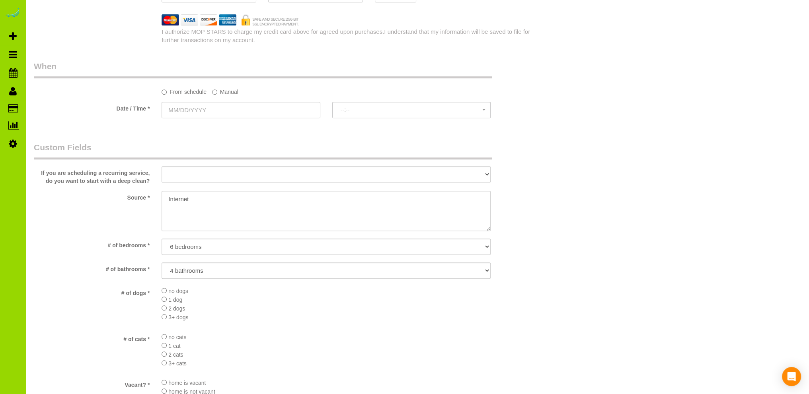
scroll to position [640, 0]
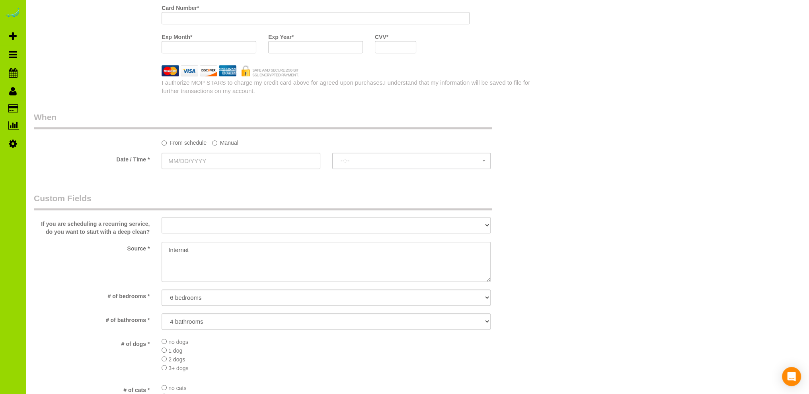
click at [216, 181] on div "Who Email* rtt6cccc333@xccccc88.com Name * Diana Nelson Where Address* 939 S. M…" at bounding box center [283, 115] width 511 height 1452
click at [167, 189] on div "Who Email* rtt6cccc333@xccccc88.com Name * Diana Nelson Where Address* 939 S. M…" at bounding box center [283, 115] width 511 height 1452
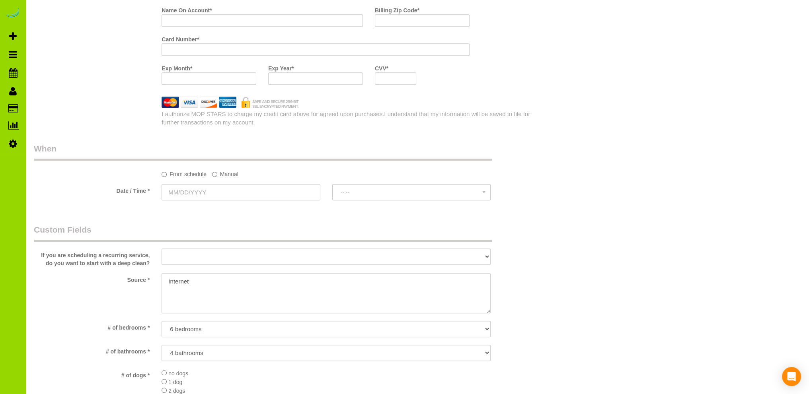
scroll to position [401, 0]
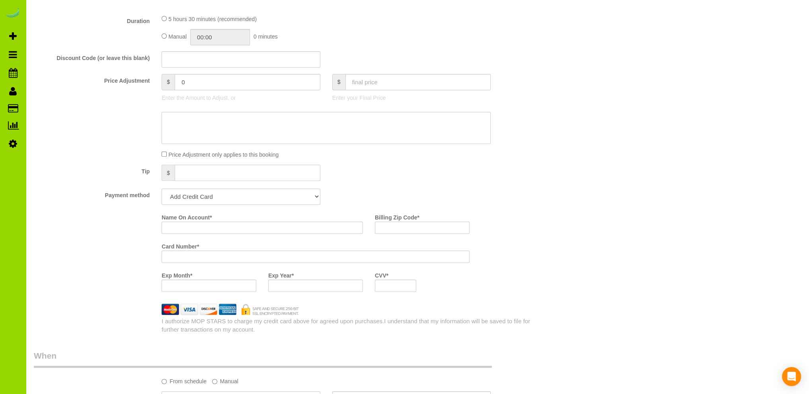
drag, startPoint x: 405, startPoint y: 179, endPoint x: 291, endPoint y: 195, distance: 114.5
click at [395, 175] on div "Tip $" at bounding box center [283, 174] width 511 height 18
click at [207, 227] on input "Name On Account *" at bounding box center [262, 228] width 201 height 12
click at [372, 170] on div "Tip $" at bounding box center [283, 174] width 511 height 18
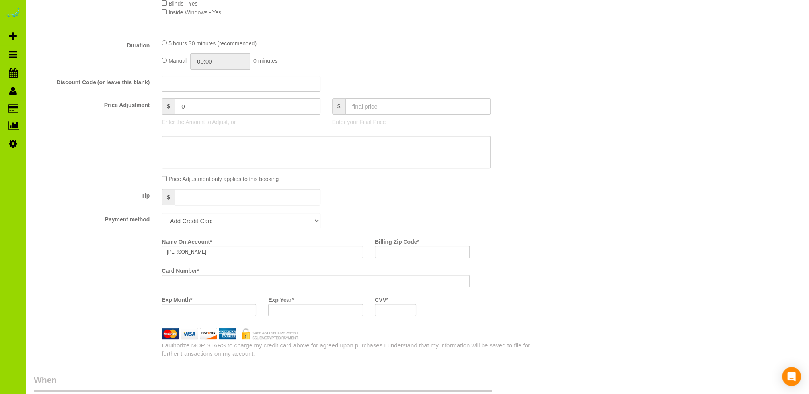
scroll to position [398, 0]
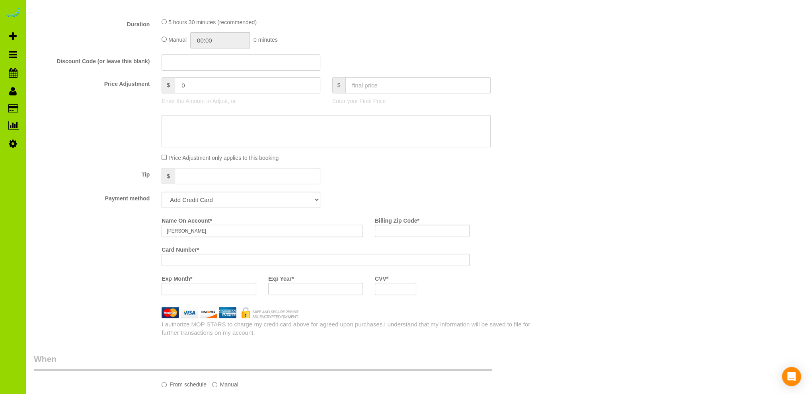
click at [219, 229] on input "[PERSON_NAME]" at bounding box center [262, 231] width 201 height 12
type input "Diana Nelson"
click at [104, 240] on div "Name On Account * Diana Nelson Billing Zip Code * Card Number * Exp Month * Exp…" at bounding box center [283, 257] width 511 height 87
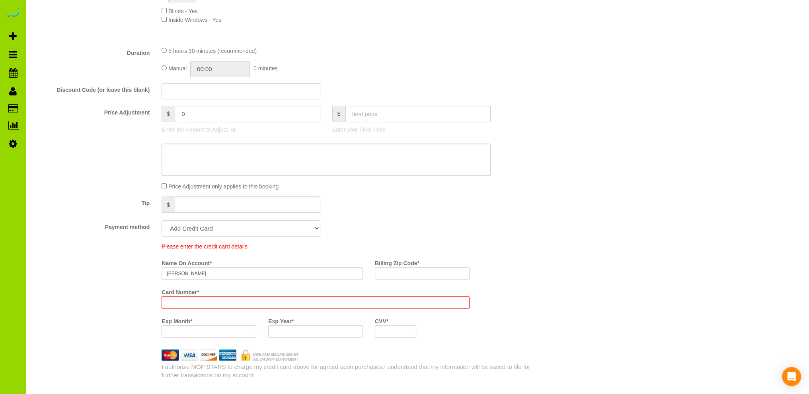
scroll to position [427, 0]
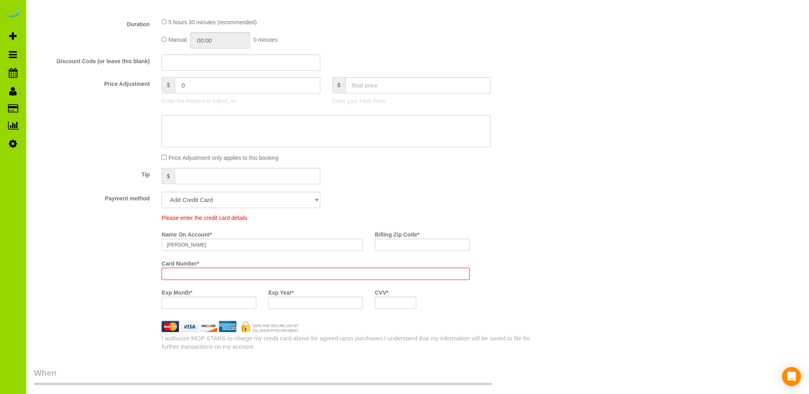
click at [101, 241] on div "Please enter the credit card details Name On Account * Diana Nelson Billing Zip…" at bounding box center [283, 264] width 511 height 101
click at [169, 270] on div at bounding box center [316, 274] width 308 height 12
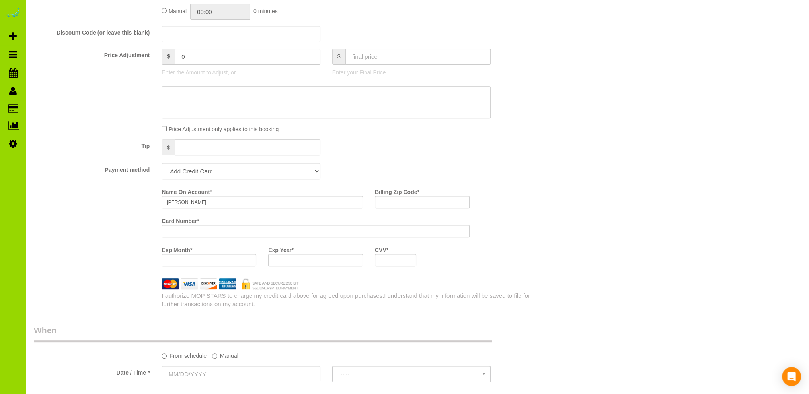
scroll to position [398, 0]
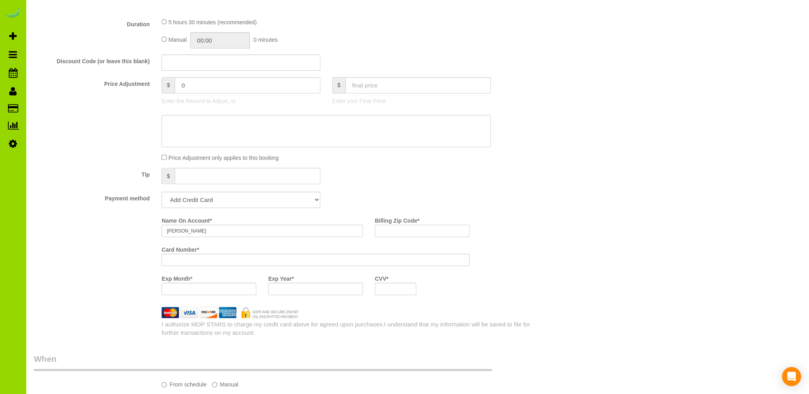
click at [387, 232] on input "Billing Zip Code *" at bounding box center [422, 231] width 95 height 12
type input "80209"
click at [460, 199] on div "Payment method Add Credit Card Cash Check Paypal" at bounding box center [283, 200] width 511 height 16
click at [566, 213] on div "Who Email* rtt6cccc333@xccccc88.com Name * Diana Nelson Where Address* 939 S. M…" at bounding box center [417, 357] width 767 height 1452
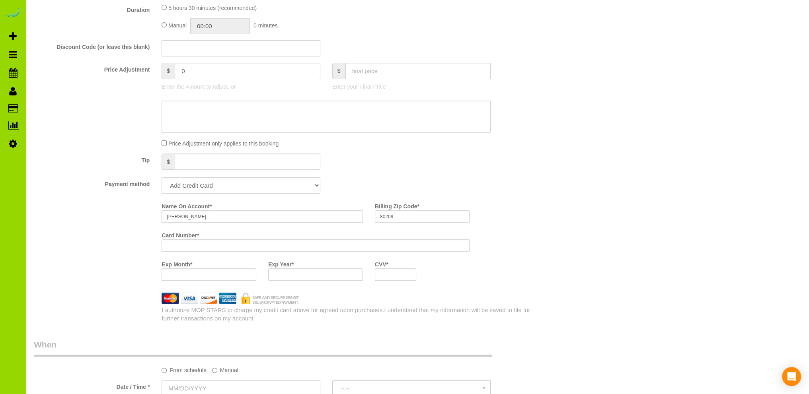
scroll to position [478, 0]
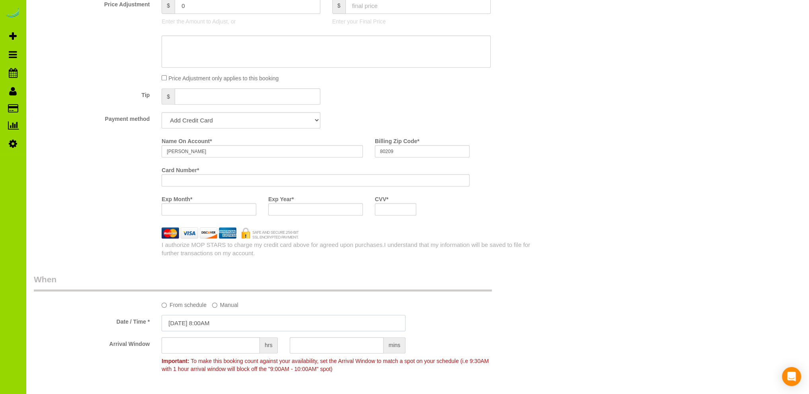
click at [188, 324] on input "09/22/2025 8:00AM" at bounding box center [284, 323] width 244 height 16
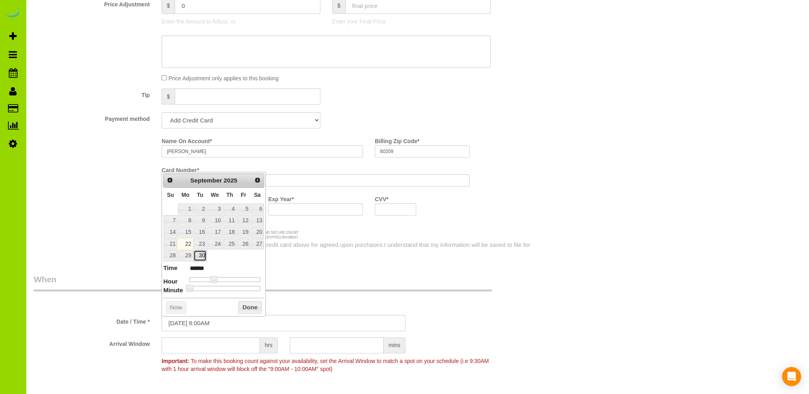
click at [202, 252] on link "30" at bounding box center [199, 255] width 13 height 11
type input "[DATE] 8:00AM"
click at [248, 304] on button "Done" at bounding box center [249, 307] width 23 height 13
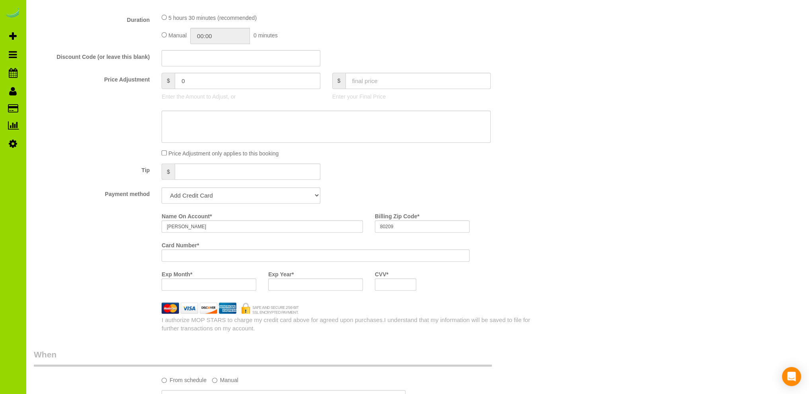
scroll to position [47, 0]
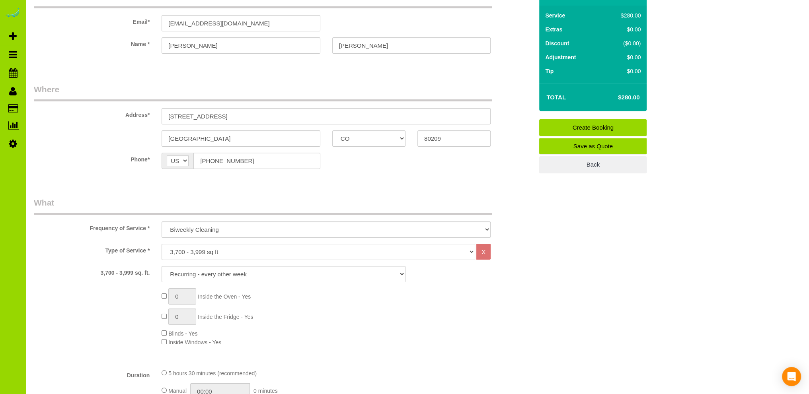
click at [577, 125] on link "Create Booking" at bounding box center [592, 127] width 107 height 17
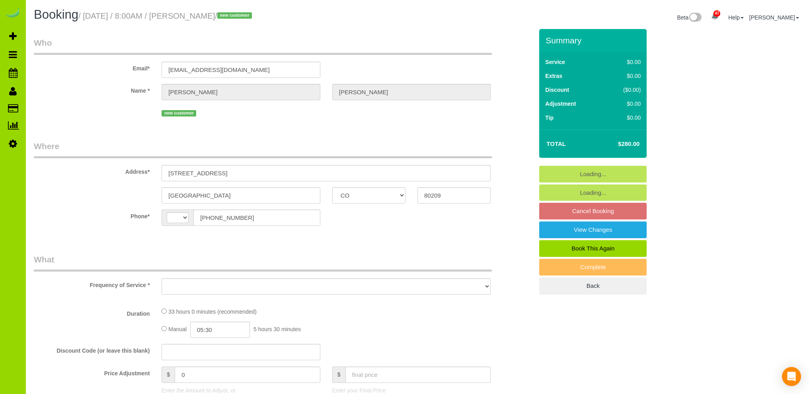
select select "CO"
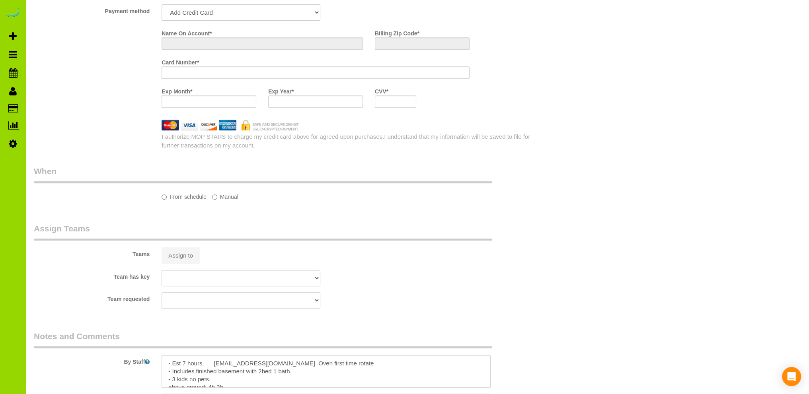
select select "string:[GEOGRAPHIC_DATA]"
select select "object:1067"
select select "string:fspay-1d6445ff-f091-4a0d-b59a-f87bbedac9c4"
select select "number:7"
select select "number:17"
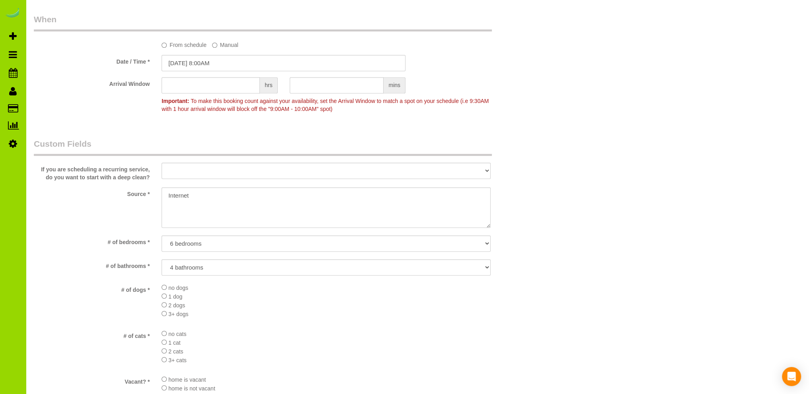
select select "object:1156"
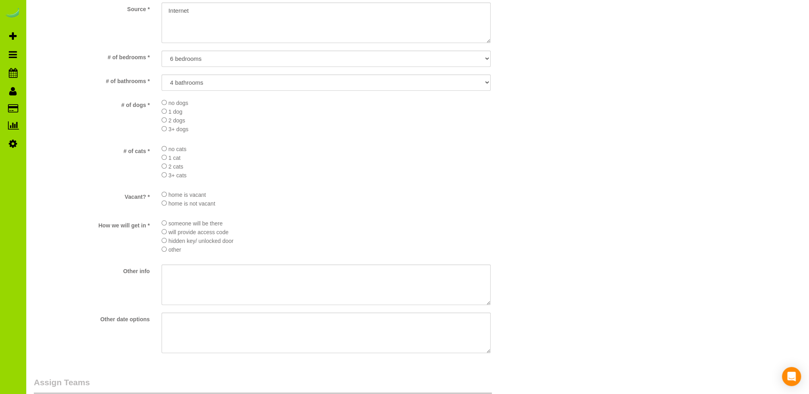
select select "6"
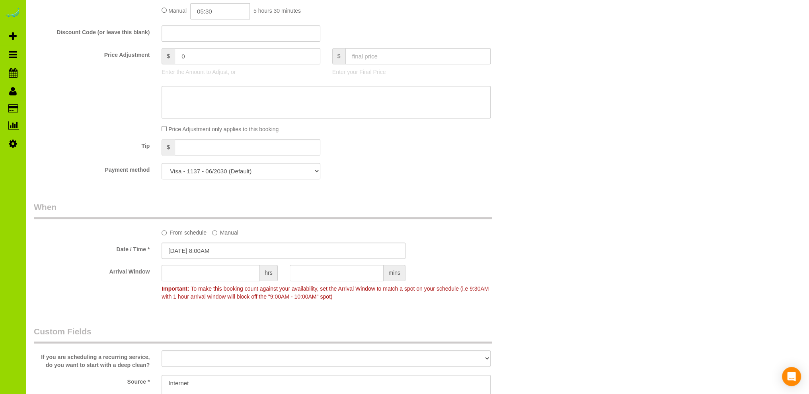
select select "6"
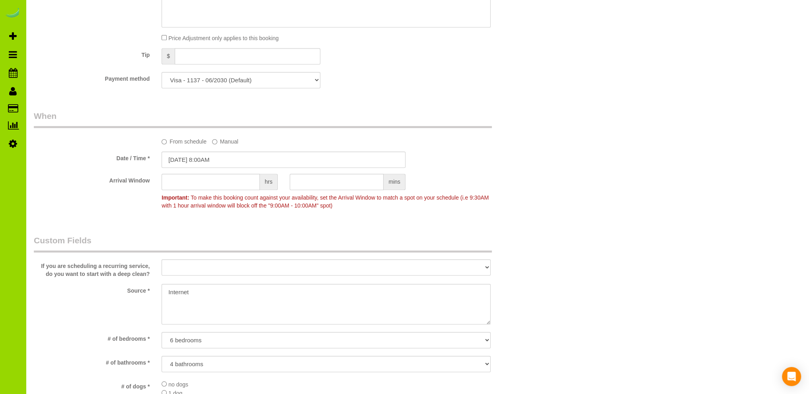
scroll to position [596, 0]
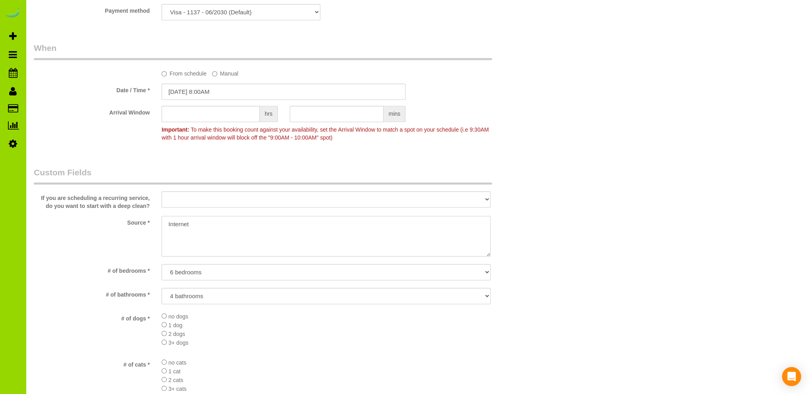
click at [216, 224] on textarea at bounding box center [326, 236] width 329 height 41
type textarea "I"
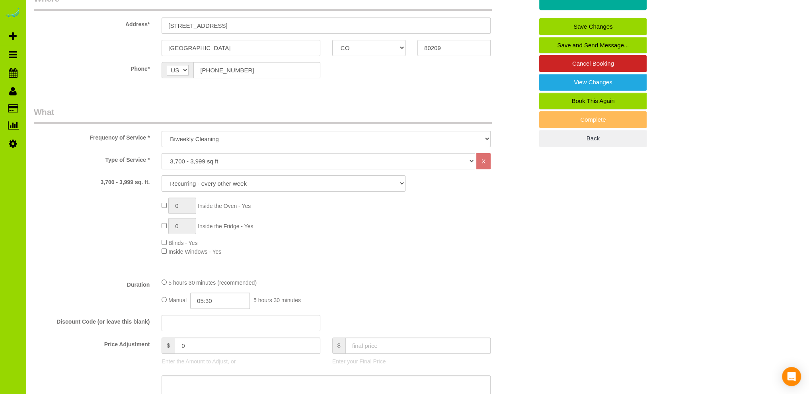
scroll to position [0, 0]
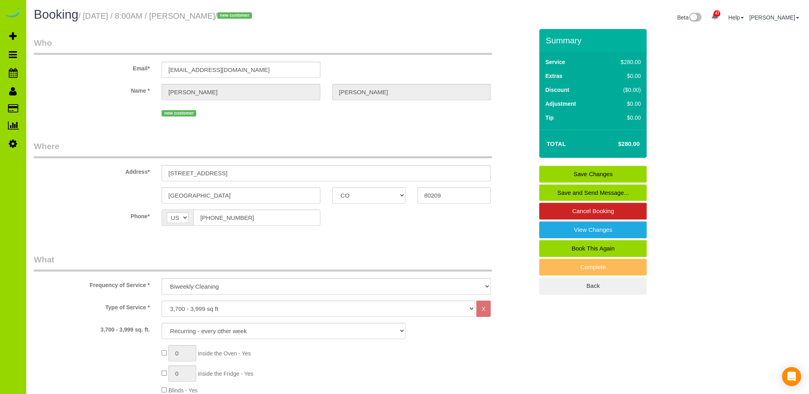
type textarea "Chat GPT."
click at [593, 171] on link "Save Changes" at bounding box center [592, 174] width 107 height 17
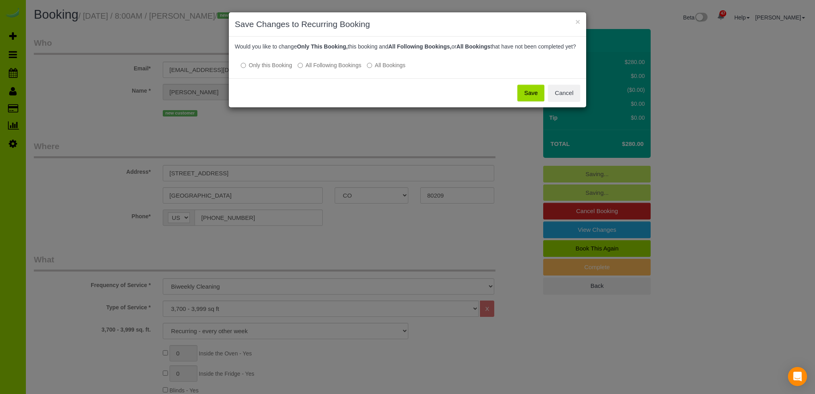
click at [533, 98] on button "Save" at bounding box center [530, 93] width 27 height 17
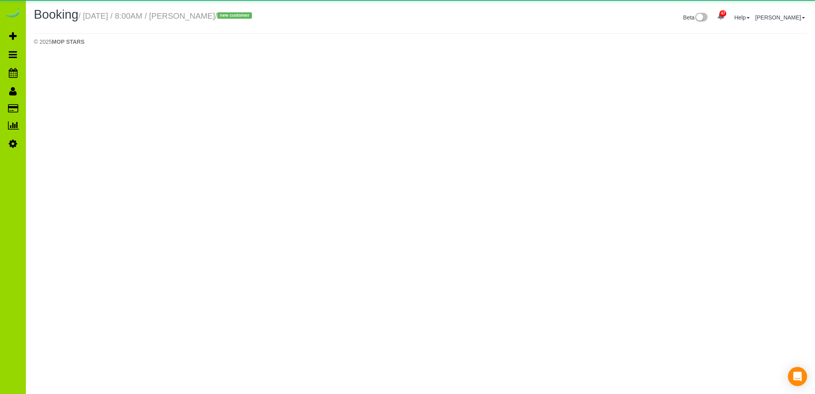
select select "CO"
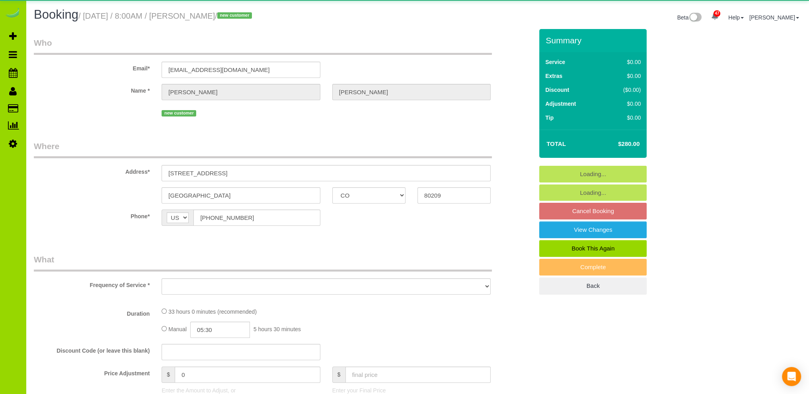
select select "object:2043"
select select "string:fspay-1d6445ff-f091-4a0d-b59a-f87bbedac9c4"
select select "number:7"
select select "number:17"
select select "object:2458"
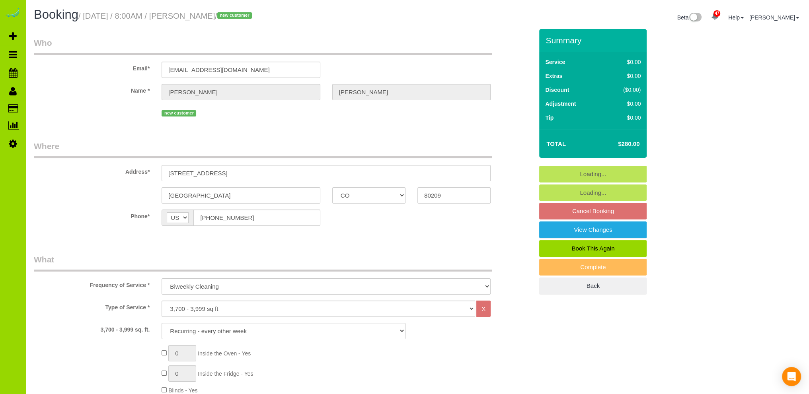
select select "6"
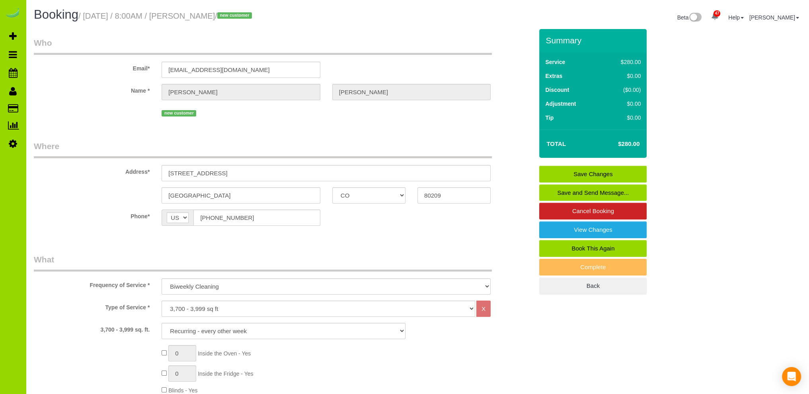
drag, startPoint x: 193, startPoint y: 143, endPoint x: 189, endPoint y: 137, distance: 7.5
click at [193, 143] on legend "Where" at bounding box center [263, 149] width 458 height 18
click at [595, 283] on link "Back" at bounding box center [592, 286] width 107 height 17
